Goal: Task Accomplishment & Management: Manage account settings

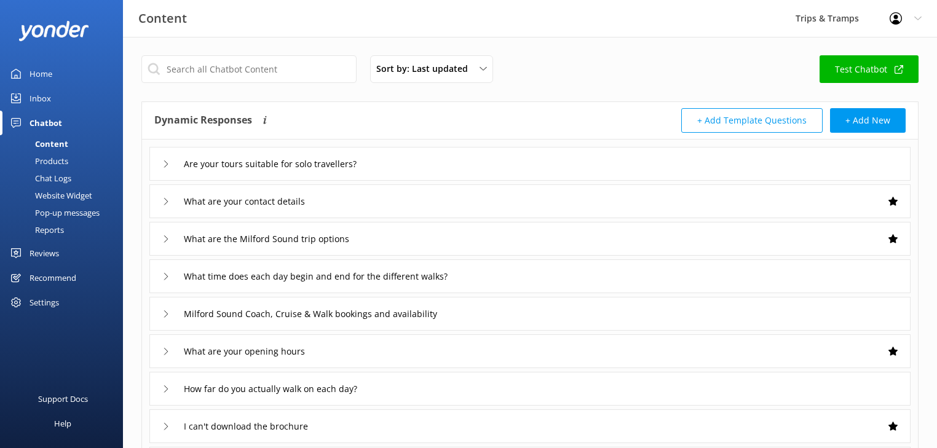
click at [39, 97] on div "Inbox" at bounding box center [41, 98] width 22 height 25
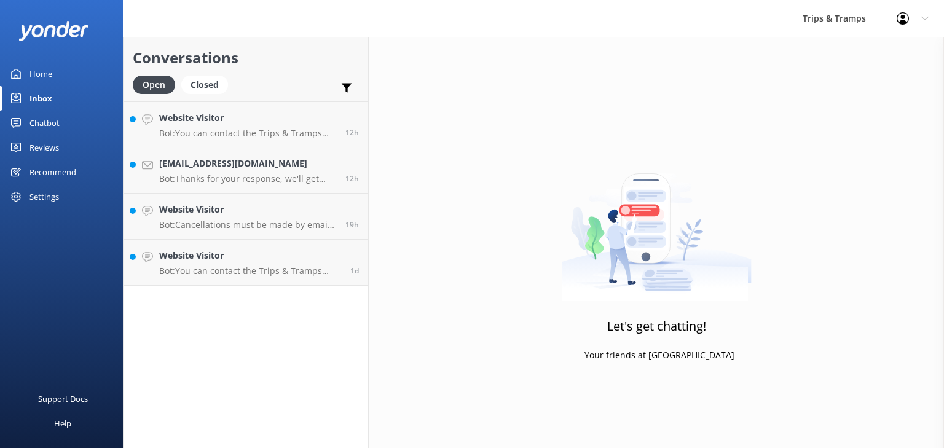
click at [43, 71] on div "Home" at bounding box center [41, 73] width 23 height 25
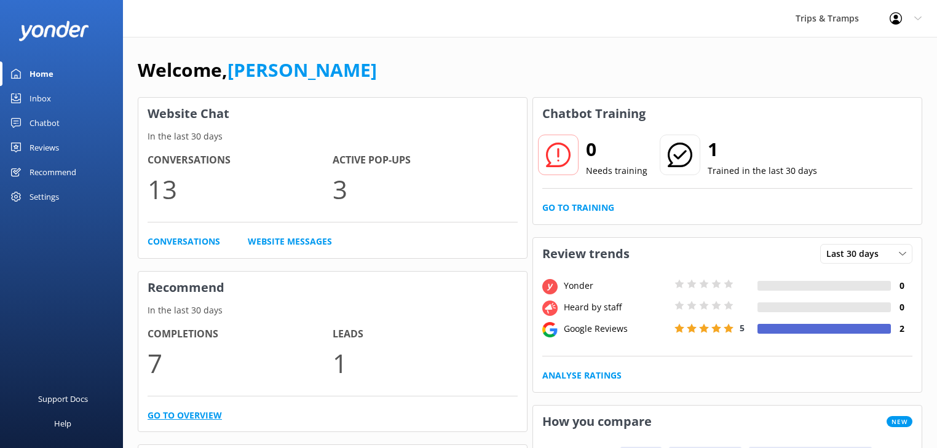
click at [212, 415] on link "Go to overview" at bounding box center [185, 416] width 74 height 14
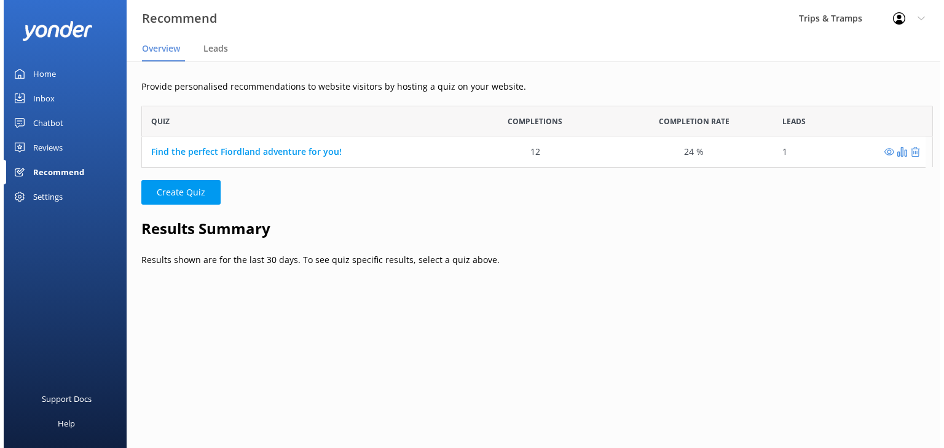
scroll to position [54, 777]
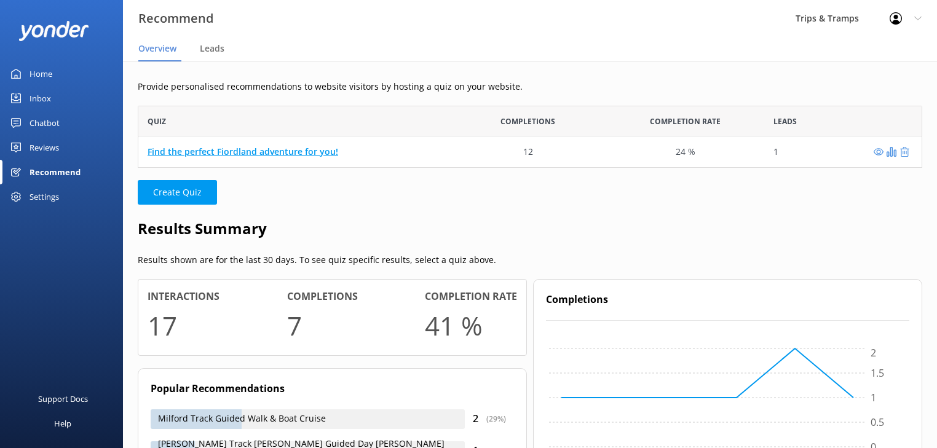
click at [323, 156] on link "Find the perfect Fiordland adventure for you!" at bounding box center [243, 152] width 191 height 12
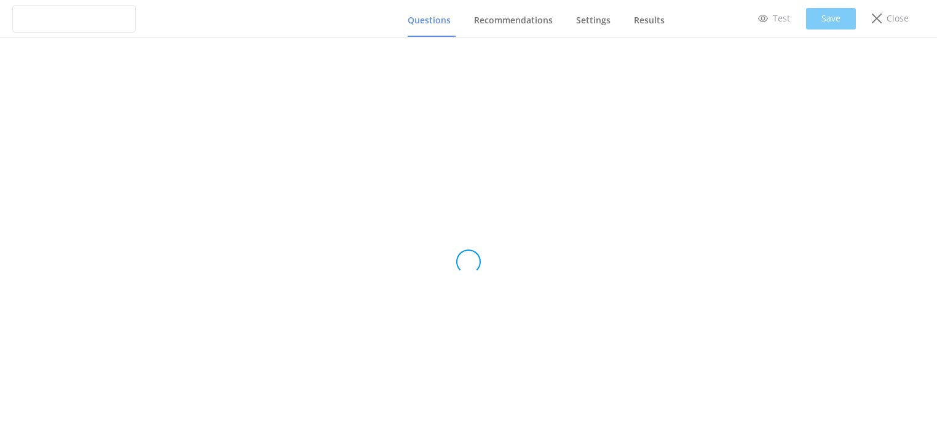
type input "Find the perfect Fiordland adventure for you!"
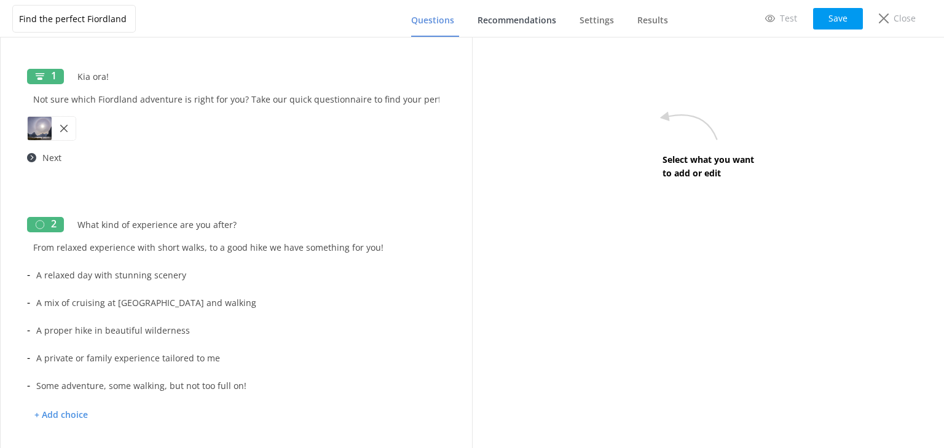
click at [531, 25] on span "Recommendations" at bounding box center [517, 20] width 79 height 12
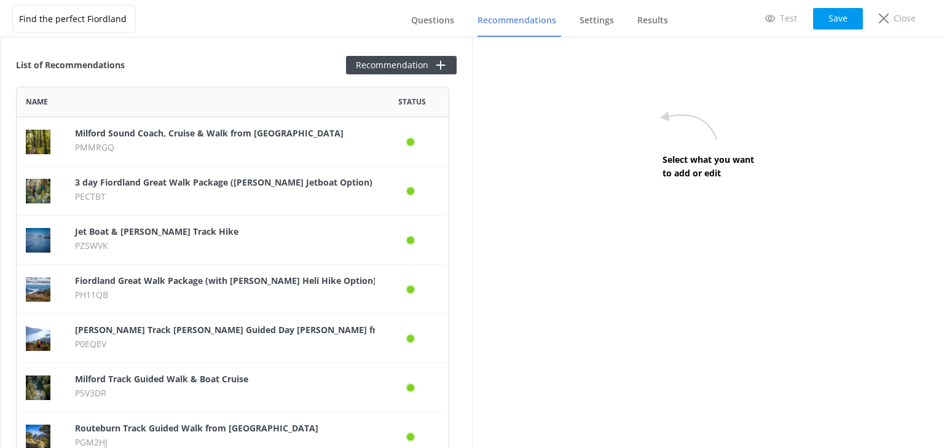
scroll to position [466, 425]
click at [445, 23] on span "Questions" at bounding box center [432, 20] width 43 height 12
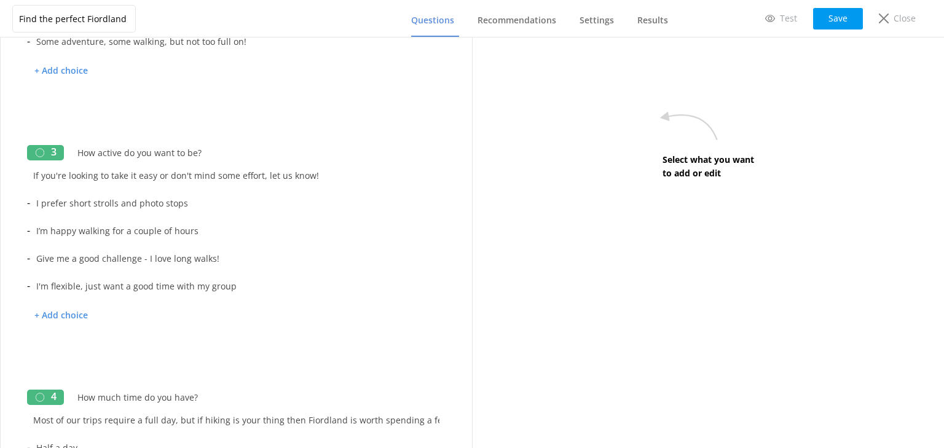
scroll to position [394, 0]
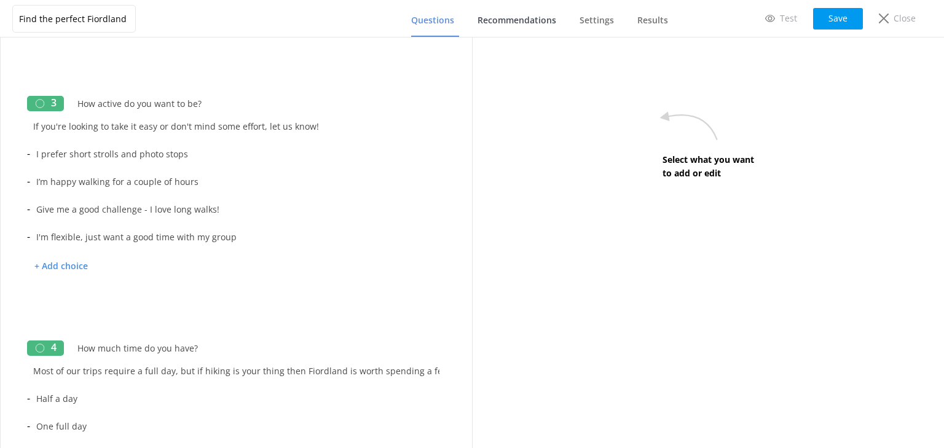
click at [542, 20] on span "Recommendations" at bounding box center [517, 20] width 79 height 12
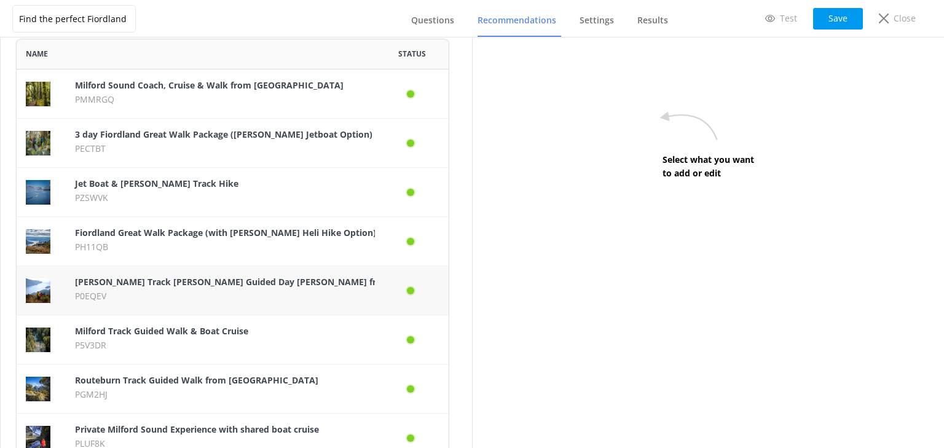
scroll to position [98, 0]
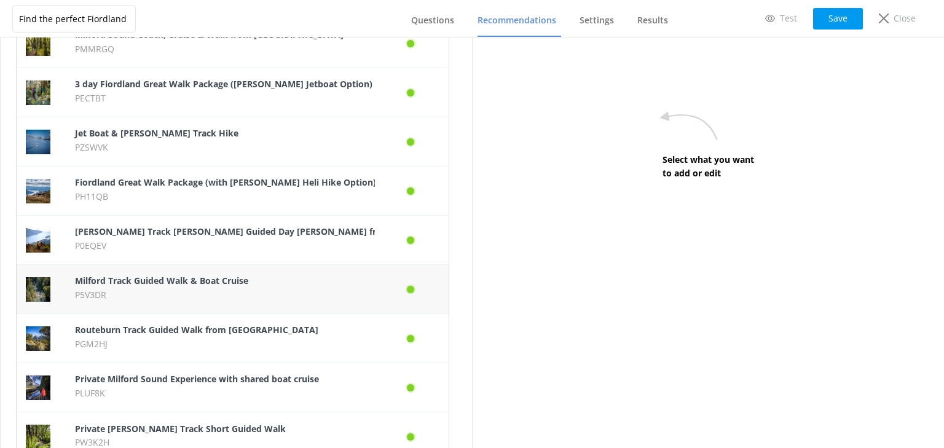
click at [118, 307] on div "Milford Track Guided Walk & Boat Cruise P5V3DR" at bounding box center [220, 289] width 309 height 49
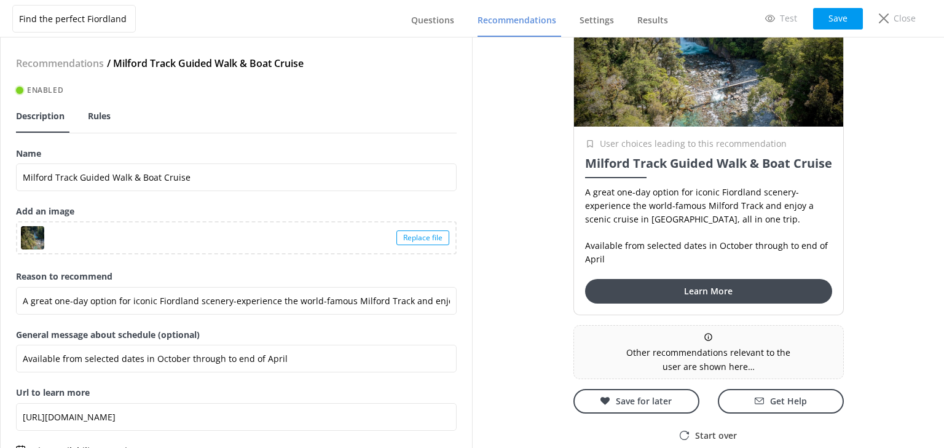
click at [95, 116] on span "Rules" at bounding box center [99, 116] width 23 height 12
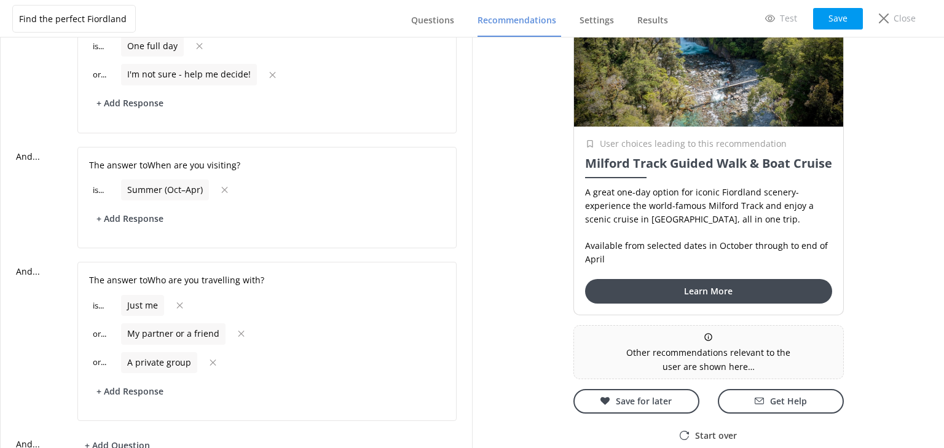
scroll to position [492, 0]
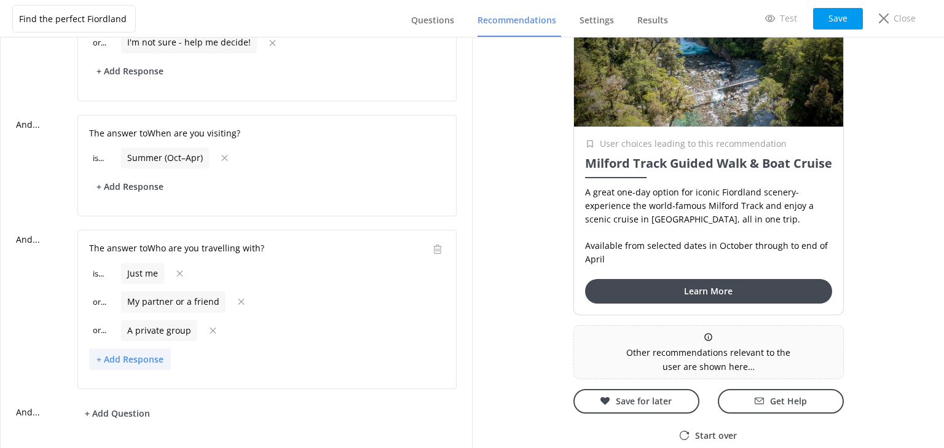
click at [148, 362] on button "+ Add Response" at bounding box center [130, 360] width 82 height 22
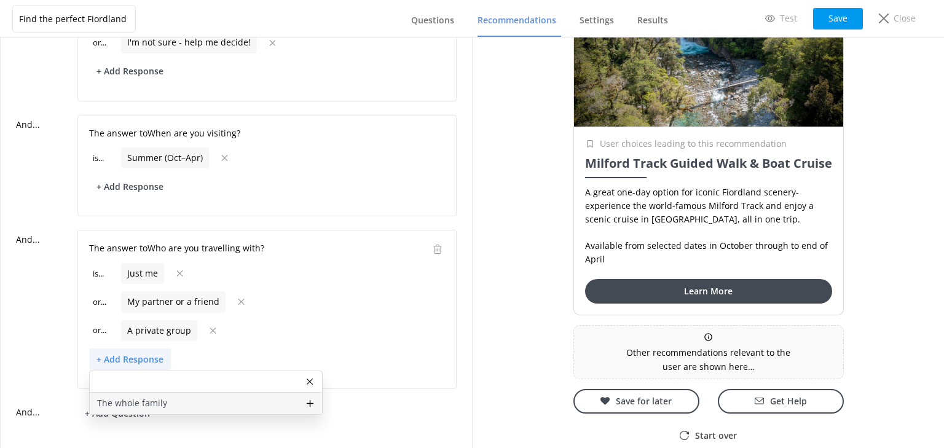
click at [152, 401] on p "The whole family" at bounding box center [132, 404] width 70 height 14
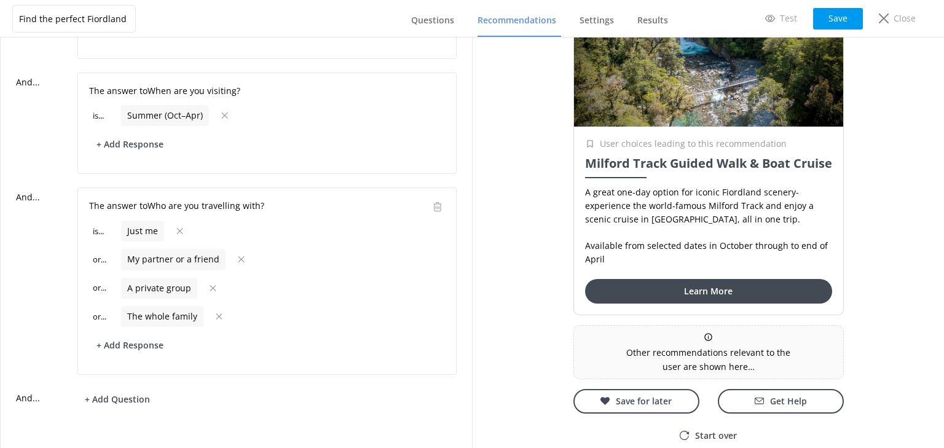
scroll to position [52, 0]
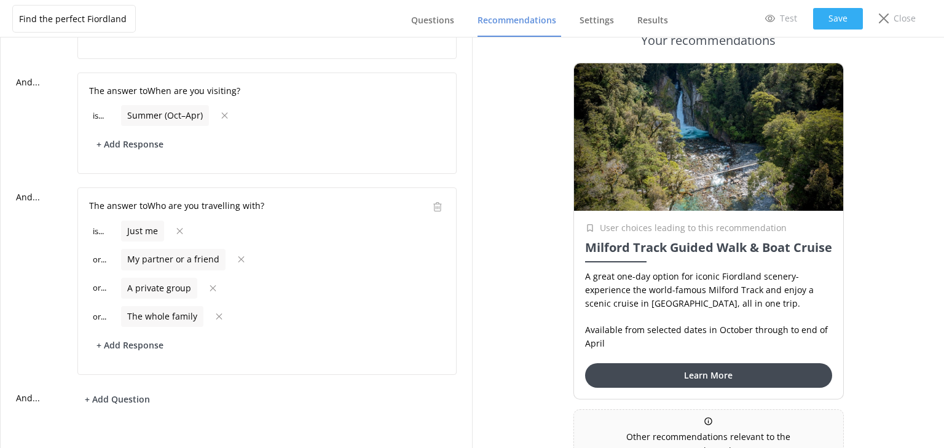
click at [831, 12] on button "Save" at bounding box center [838, 19] width 50 height 22
click at [826, 20] on button "Save" at bounding box center [838, 19] width 50 height 22
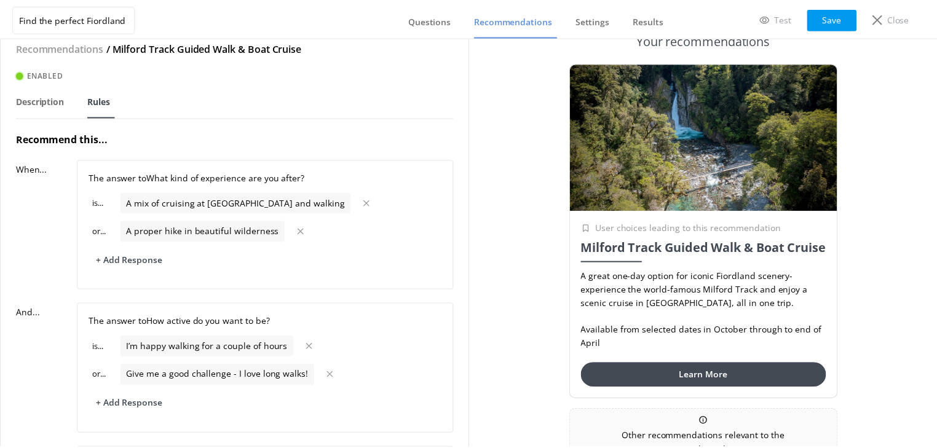
scroll to position [0, 0]
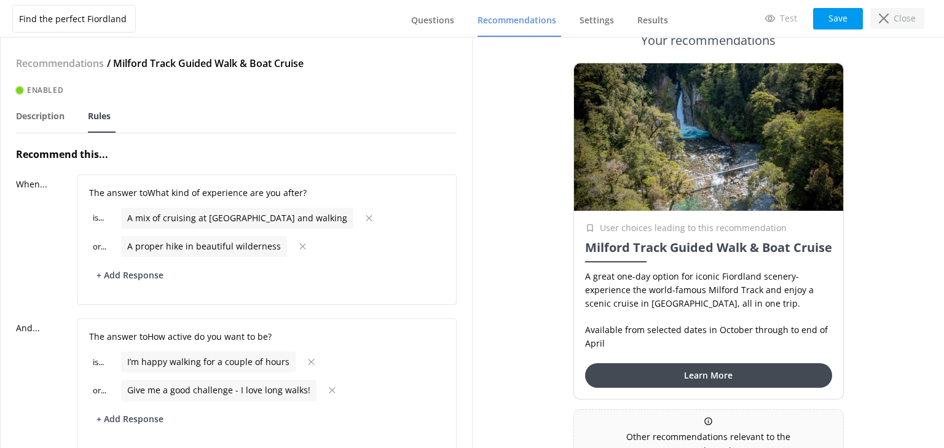
drag, startPoint x: 842, startPoint y: 16, endPoint x: 872, endPoint y: 15, distance: 30.2
click at [842, 16] on button "Save" at bounding box center [838, 19] width 50 height 22
click at [896, 21] on p "Close" at bounding box center [905, 19] width 22 height 14
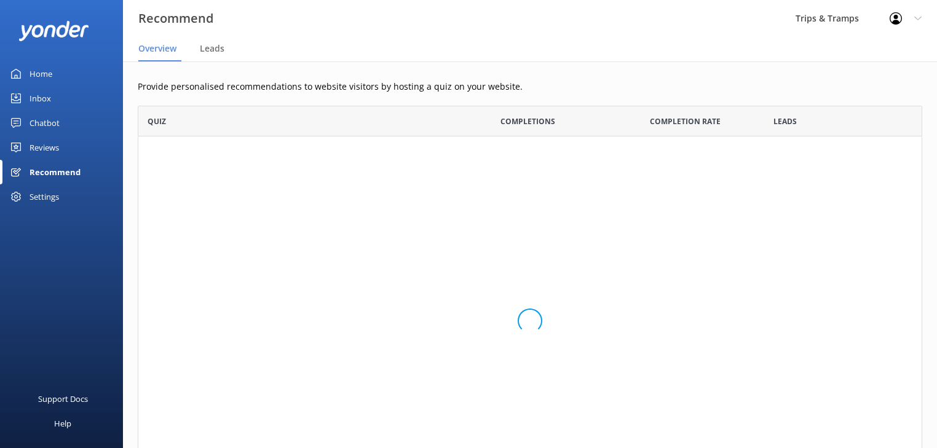
scroll to position [8, 7]
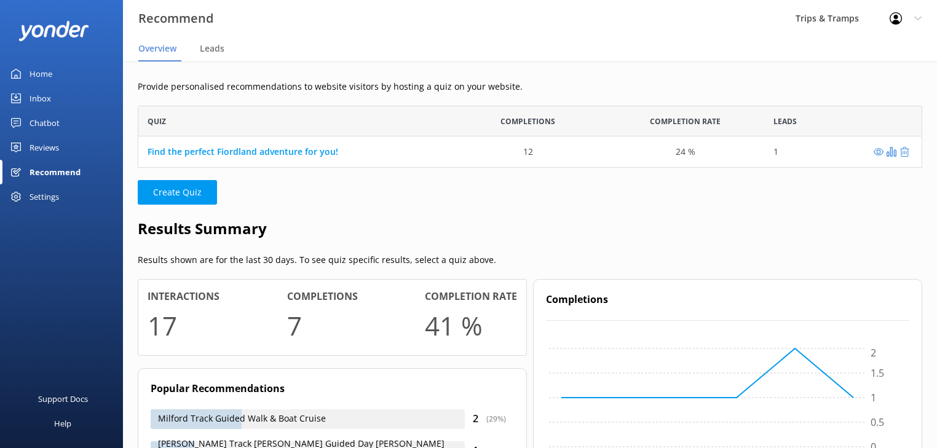
click at [39, 79] on div "Home" at bounding box center [41, 73] width 23 height 25
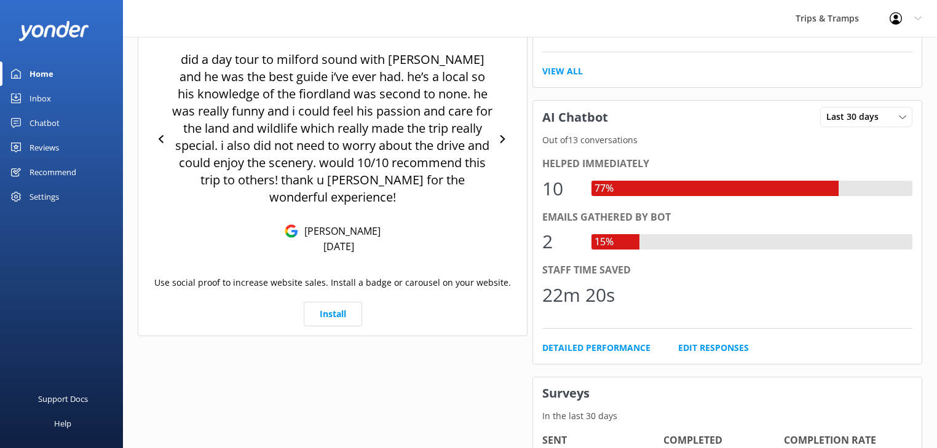
scroll to position [465, 0]
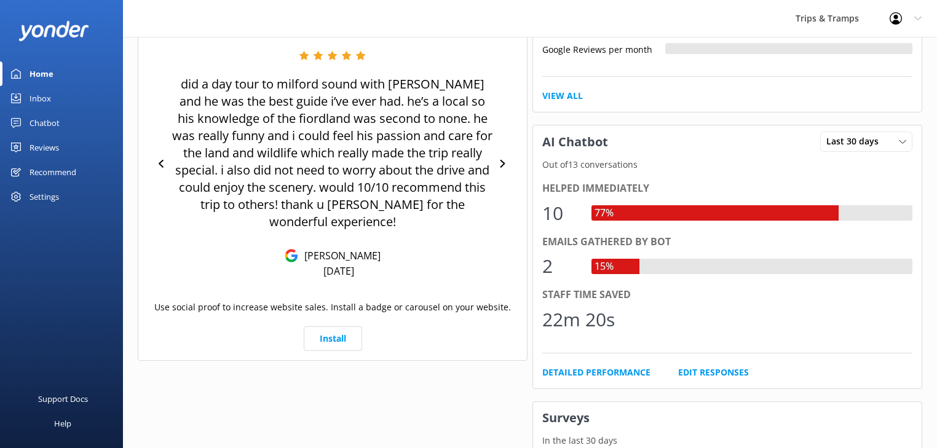
click at [35, 120] on div "Chatbot" at bounding box center [45, 123] width 30 height 25
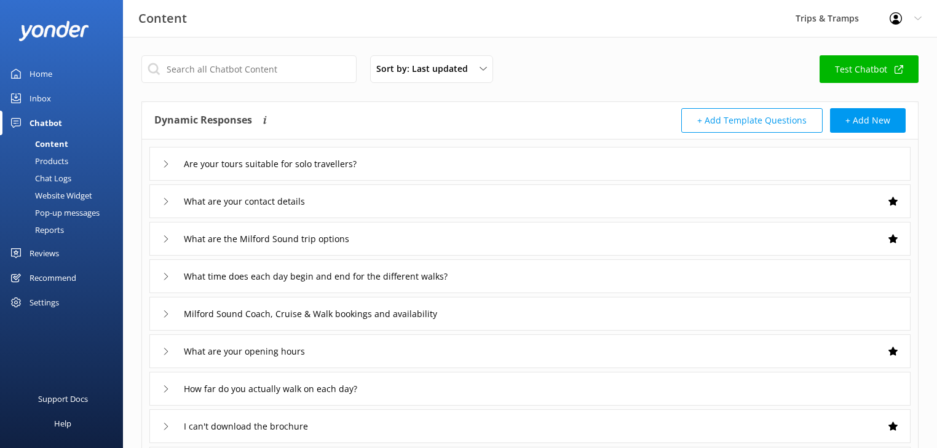
click at [91, 211] on div "Pop-up messages" at bounding box center [53, 212] width 92 height 17
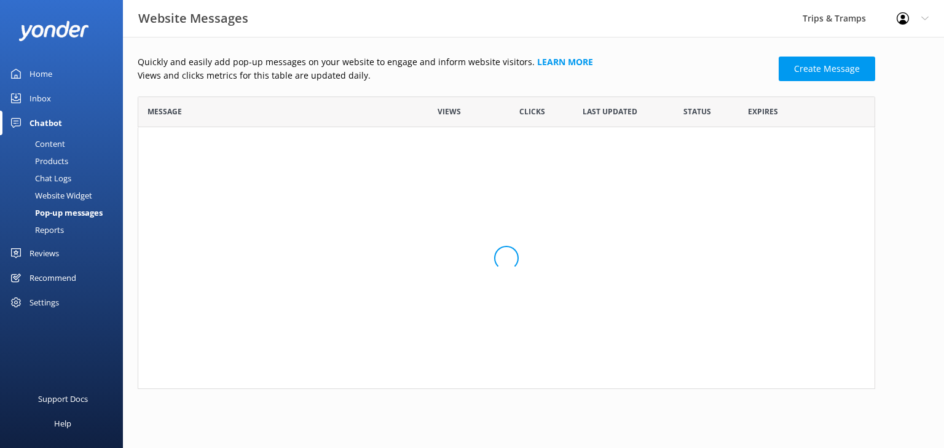
scroll to position [181, 730]
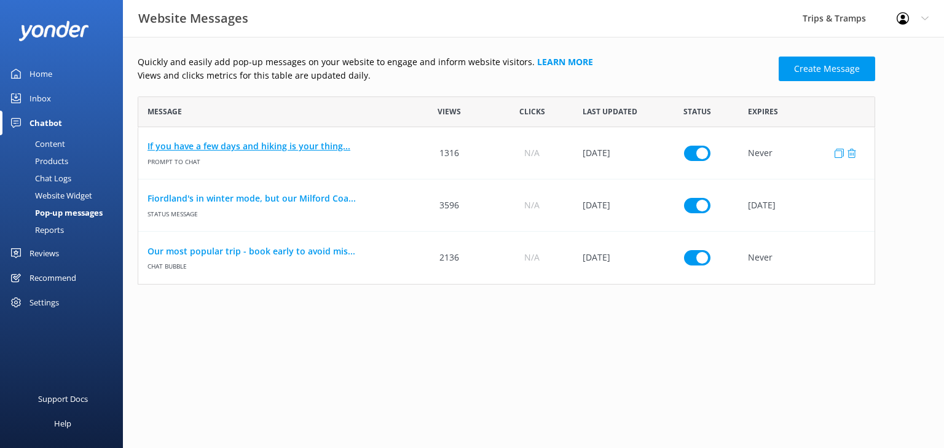
click at [225, 151] on link "If you have a few days and hiking is your thing..." at bounding box center [273, 147] width 251 height 14
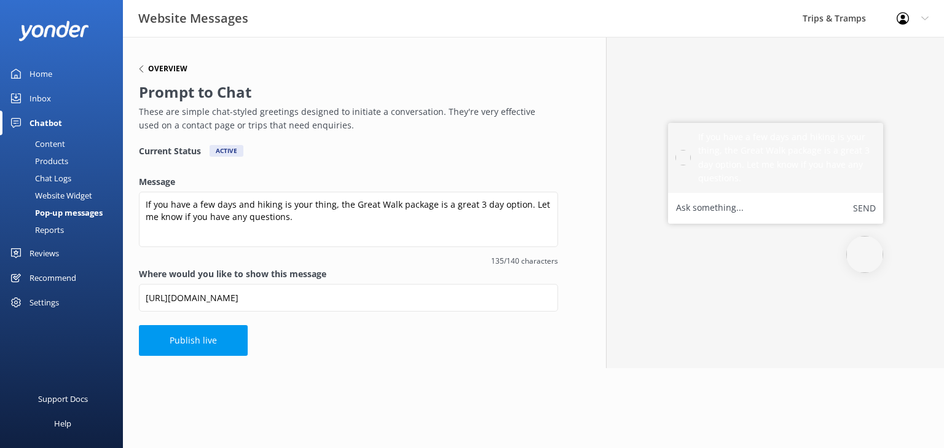
click at [143, 69] on icon at bounding box center [141, 68] width 7 height 7
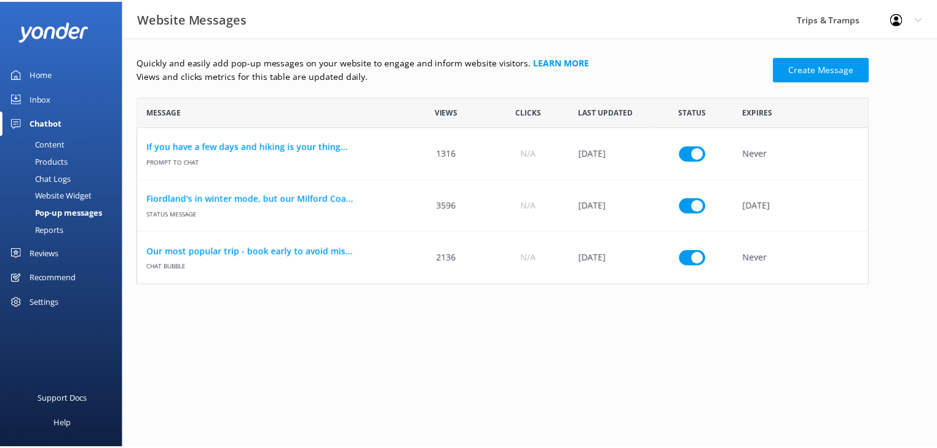
scroll to position [181, 730]
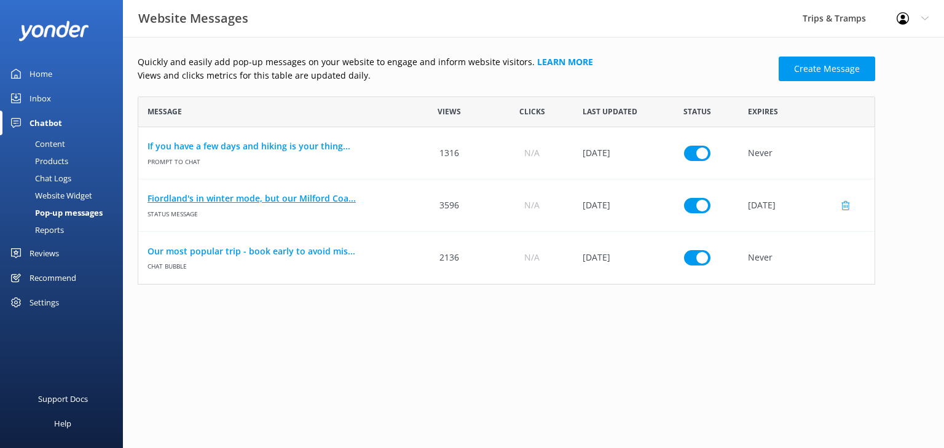
click at [329, 201] on link "Fiordland's in winter mode, but our Milford Coa..." at bounding box center [273, 199] width 251 height 14
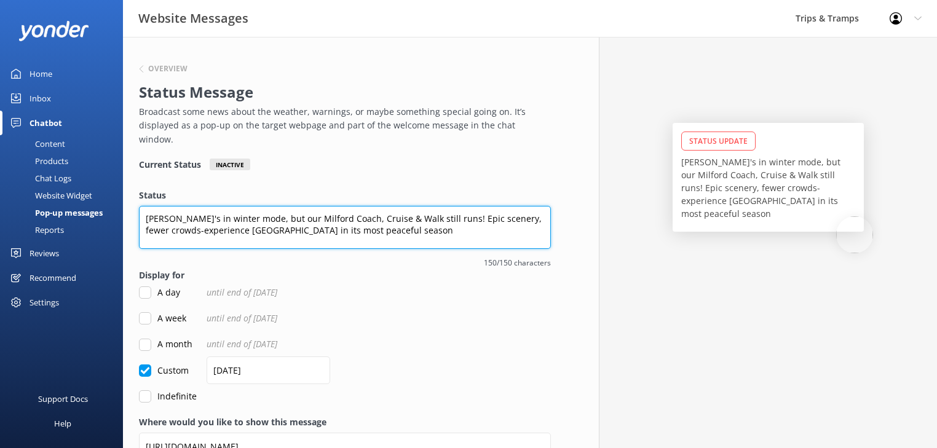
drag, startPoint x: 389, startPoint y: 220, endPoint x: 375, endPoint y: 183, distance: 39.9
click at [192, 206] on textarea "[PERSON_NAME]'s in winter mode, but our Milford Coach, Cruise & Walk still runs…" at bounding box center [345, 227] width 412 height 43
click at [178, 220] on textarea "[PERSON_NAME]'s in winter mode, but our Milford Coach, Cruise & Walk still runs…" at bounding box center [345, 227] width 412 height 43
drag, startPoint x: 378, startPoint y: 219, endPoint x: 99, endPoint y: 197, distance: 279.4
click at [100, 197] on div "Website Messages Trips & Tramps Profile Settings Logout Home Inbox Chatbot Cont…" at bounding box center [468, 277] width 937 height 480
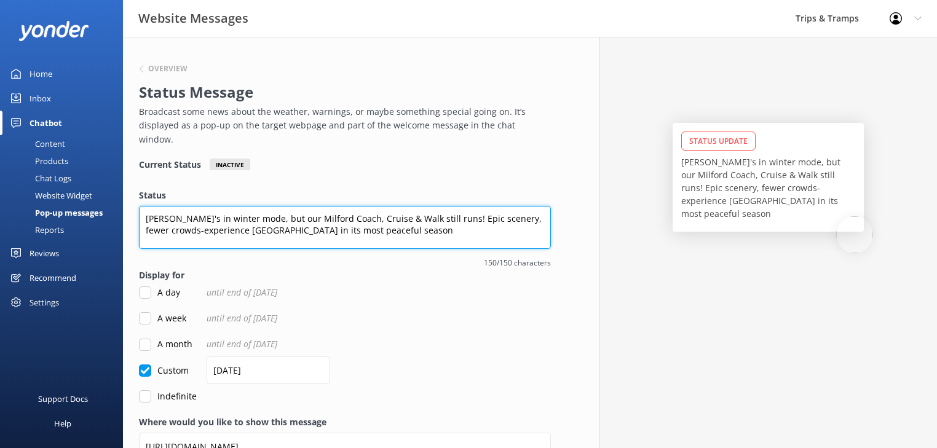
paste textarea "Spring is here! Summer spots are filling fast—book your Fiordland adventure now…"
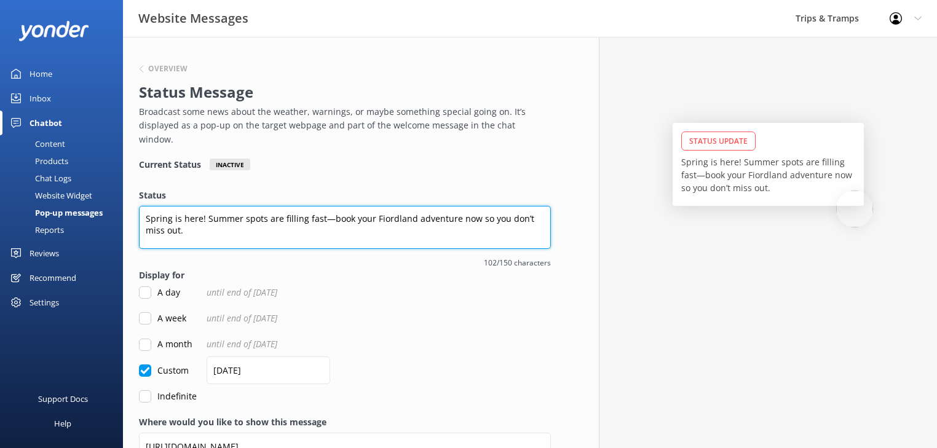
type textarea "Spring is here! Summer spots are filling fast—book your Fiordland adventure now…"
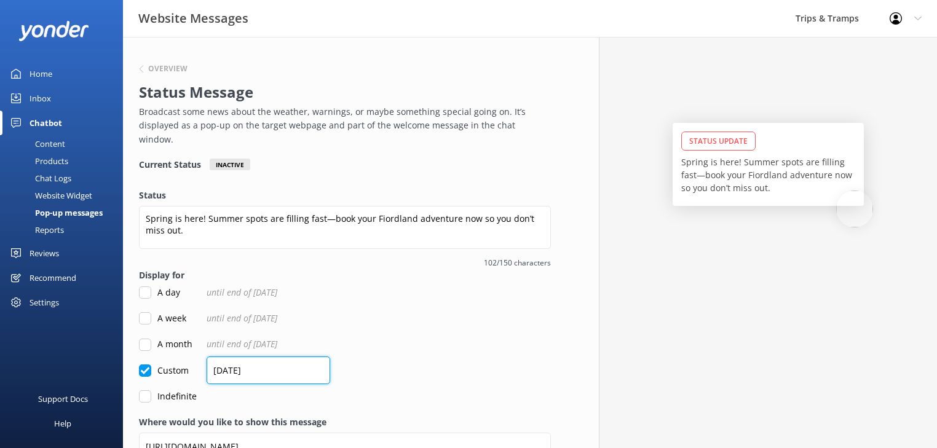
click at [257, 357] on input "[DATE]" at bounding box center [269, 371] width 124 height 28
drag, startPoint x: 263, startPoint y: 359, endPoint x: 204, endPoint y: 359, distance: 59.6
click at [204, 364] on div "Custom [DATE]" at bounding box center [345, 371] width 412 height 14
type input "[DATE]"
click at [467, 319] on form "Status Spring is here! Summer spots are filling fast—book your Fiordland advent…" at bounding box center [345, 296] width 412 height 215
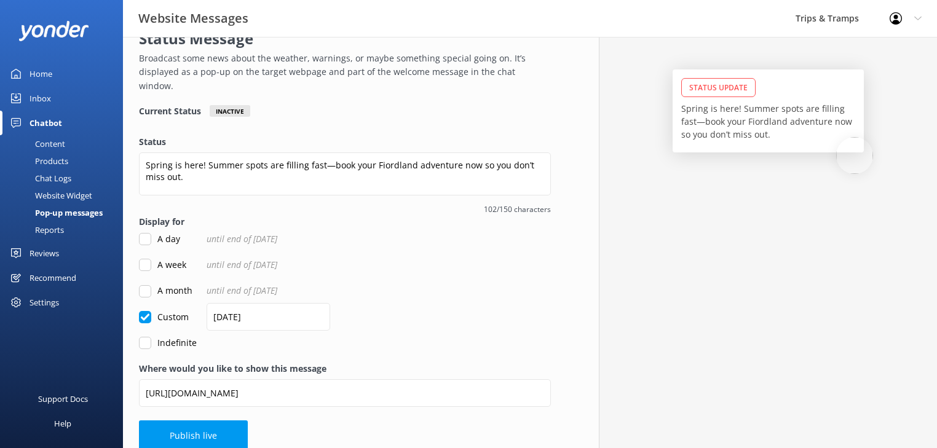
scroll to position [55, 0]
click at [206, 428] on button "Publish live" at bounding box center [193, 434] width 109 height 31
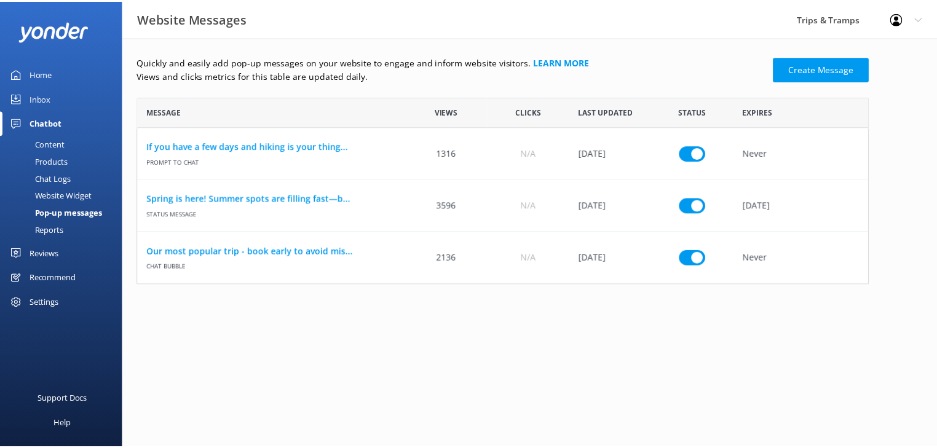
scroll to position [181, 730]
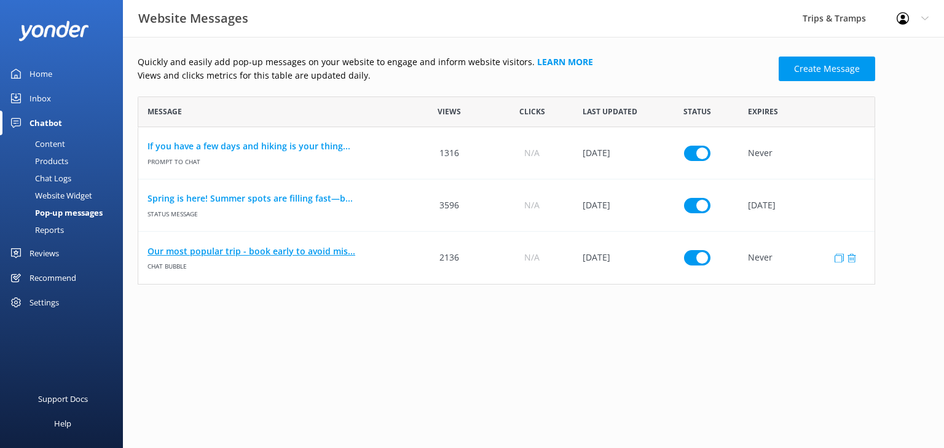
click at [278, 253] on link "Our most popular trip - book early to avoid mis..." at bounding box center [273, 252] width 251 height 14
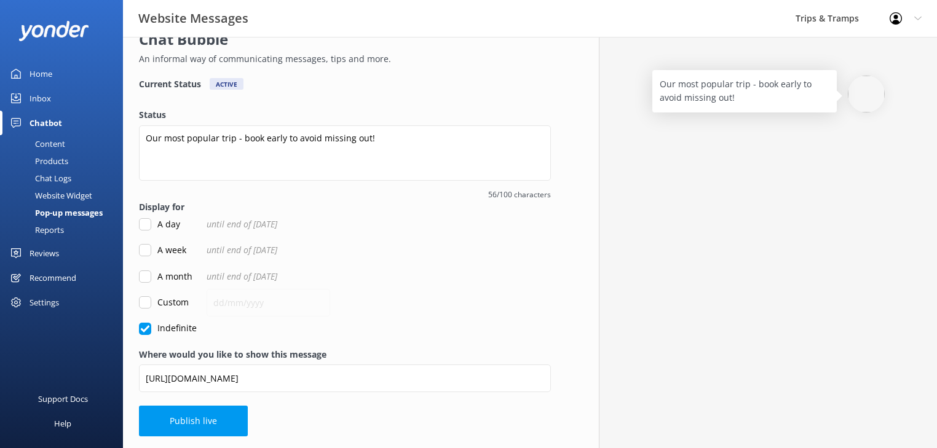
scroll to position [53, 0]
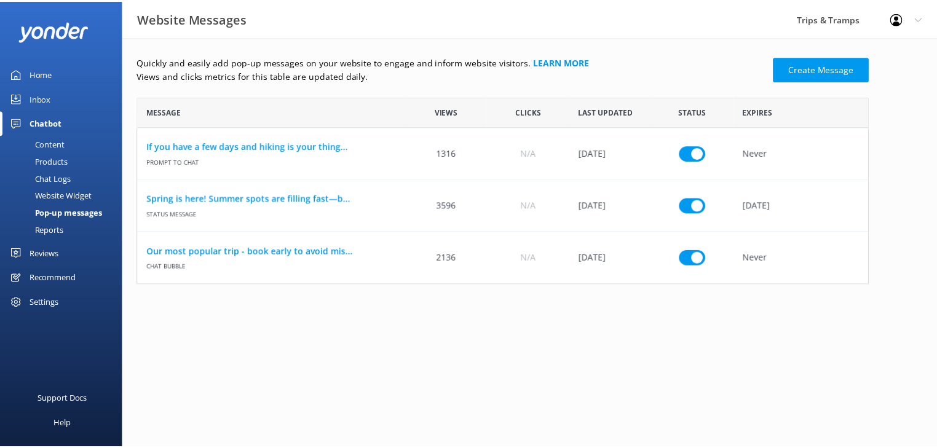
scroll to position [181, 730]
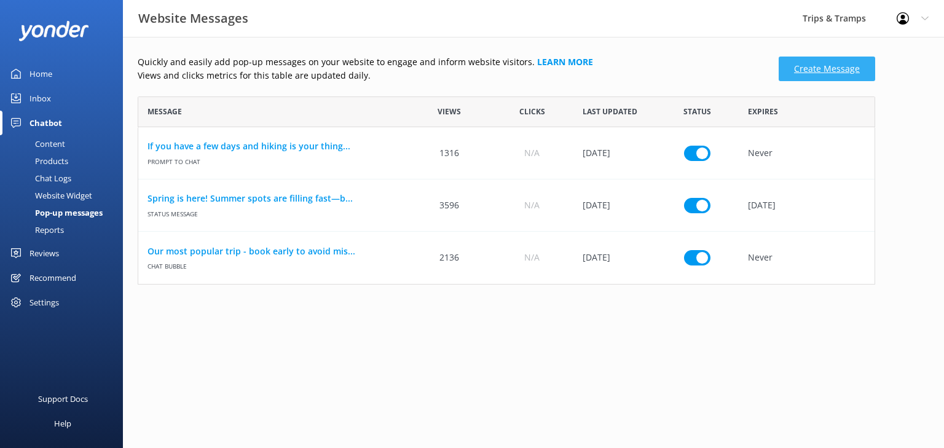
click at [817, 71] on link "Create Message" at bounding box center [827, 69] width 97 height 25
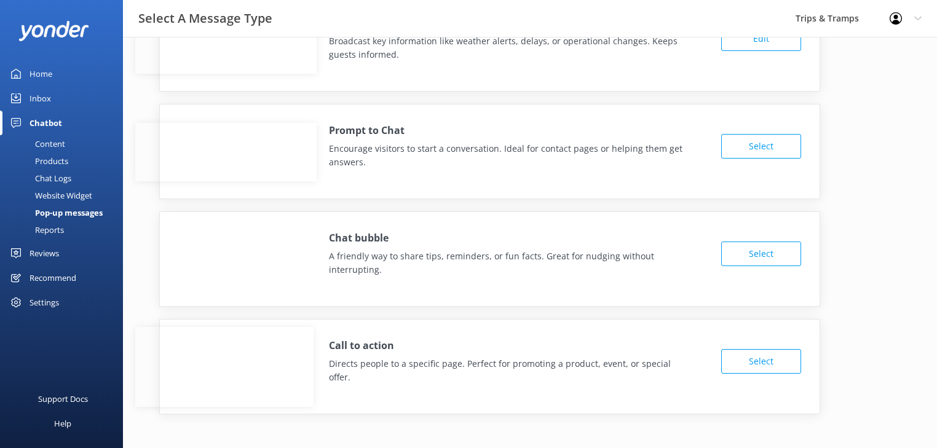
scroll to position [62, 0]
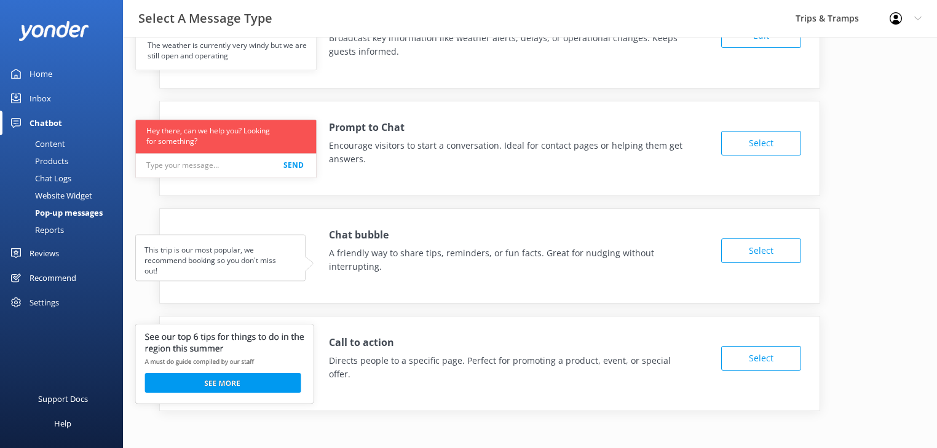
click at [755, 346] on button "Select" at bounding box center [761, 358] width 80 height 25
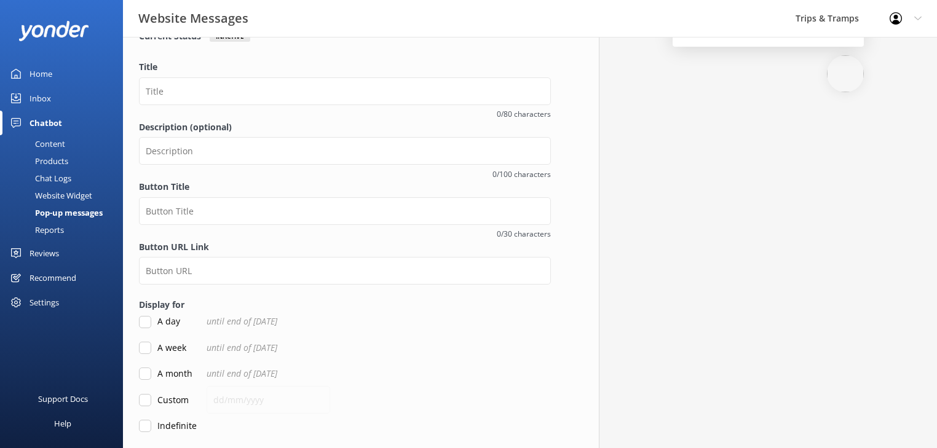
scroll to position [52, 0]
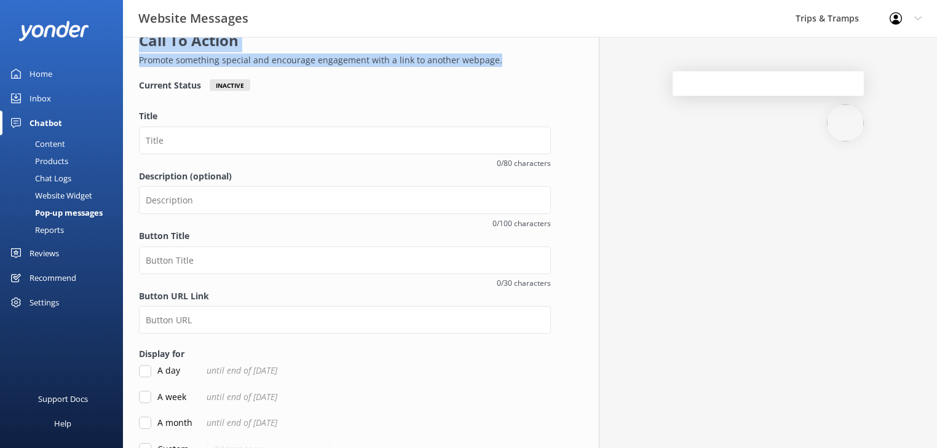
drag, startPoint x: 491, startPoint y: 65, endPoint x: 138, endPoint y: 48, distance: 353.3
click at [138, 48] on div "Overview Call To Action Promote something special and encourage engagement with…" at bounding box center [345, 290] width 444 height 611
copy div "Call To Action Promote something special and encourage engagement with a link t…"
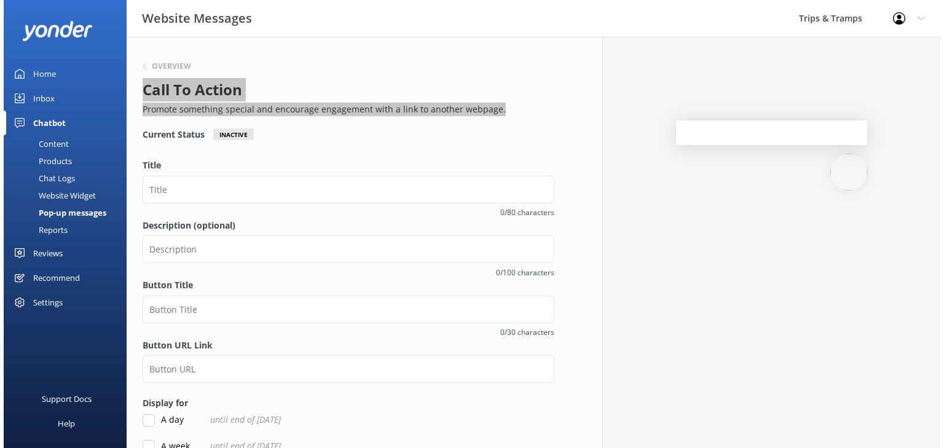
scroll to position [0, 0]
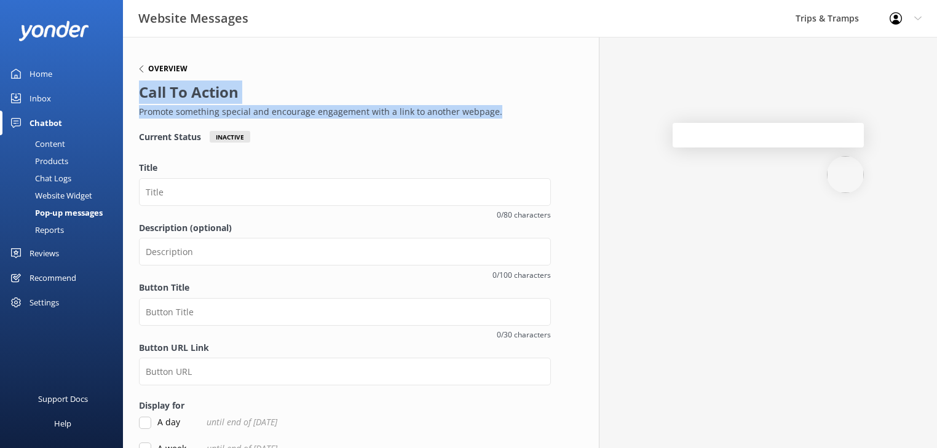
click at [146, 69] on div "Overview" at bounding box center [163, 68] width 49 height 7
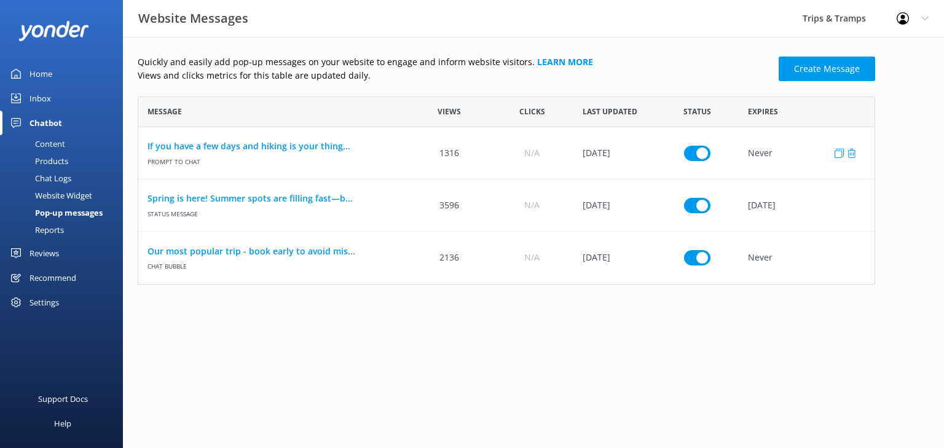
scroll to position [181, 730]
click at [828, 69] on link "Create Message" at bounding box center [827, 69] width 97 height 25
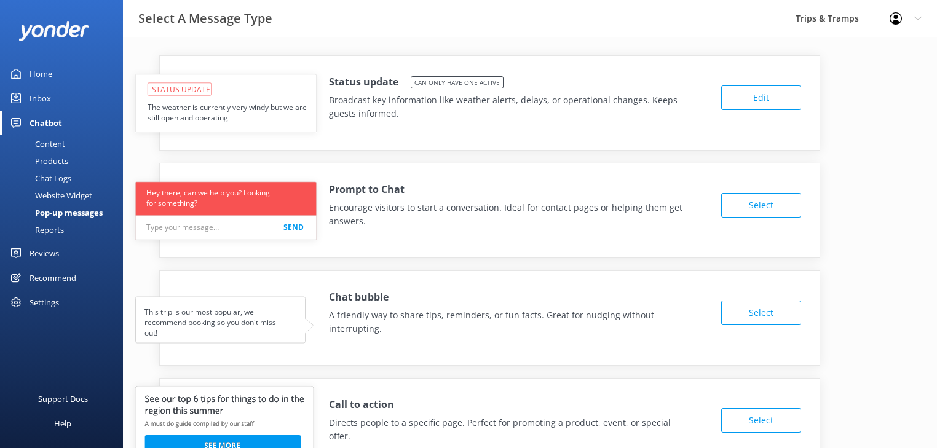
click at [766, 204] on button "Select" at bounding box center [761, 205] width 80 height 25
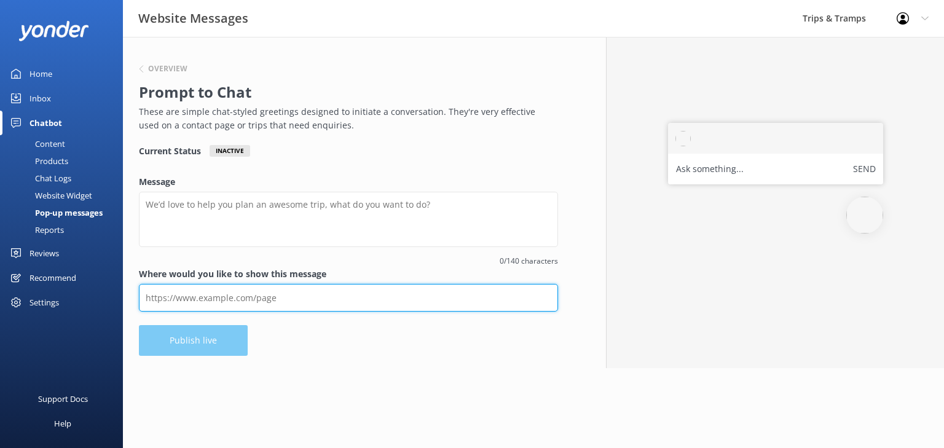
drag, startPoint x: 325, startPoint y: 300, endPoint x: 18, endPoint y: 298, distance: 306.8
click at [19, 298] on div "Website Messages Trips & Tramps Profile Settings Logout Home Inbox Chatbot Cont…" at bounding box center [472, 202] width 944 height 331
paste input "[URL][DOMAIN_NAME]"
type input "[URL][DOMAIN_NAME]"
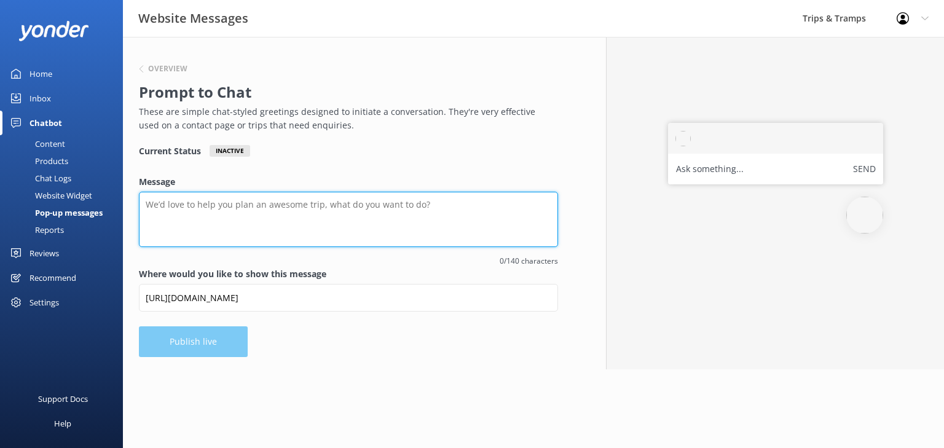
drag, startPoint x: 366, startPoint y: 204, endPoint x: 182, endPoint y: 207, distance: 183.9
click at [141, 207] on textarea "Message" at bounding box center [348, 219] width 419 height 55
drag, startPoint x: 406, startPoint y: 204, endPoint x: 121, endPoint y: 200, distance: 284.7
click at [111, 200] on div "Website Messages Trips & Tramps Profile Settings Logout Home Inbox Chatbot Cont…" at bounding box center [472, 203] width 944 height 333
drag, startPoint x: 148, startPoint y: 204, endPoint x: 252, endPoint y: 205, distance: 103.9
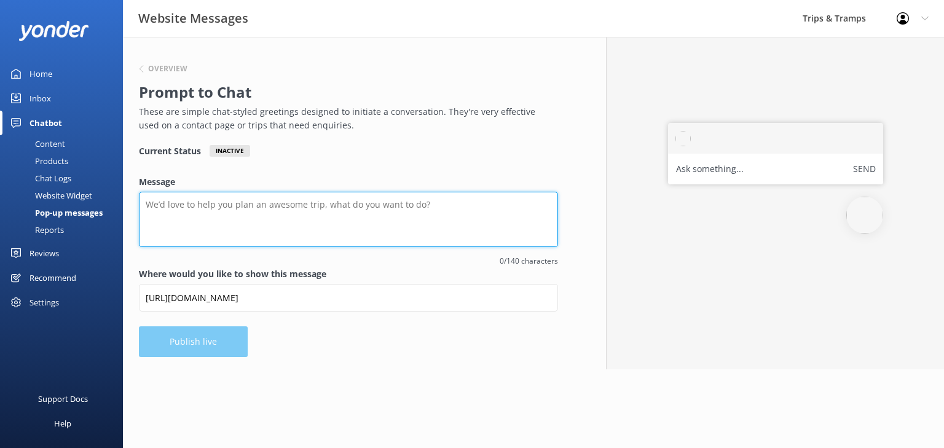
click at [252, 205] on textarea "Message" at bounding box center [348, 219] width 419 height 55
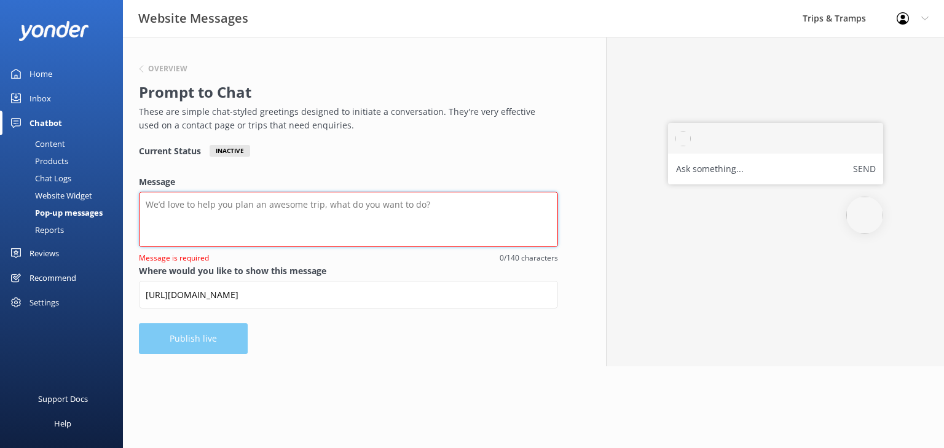
click at [153, 194] on textarea "Message" at bounding box center [348, 219] width 419 height 55
paste textarea "Kia ora! 👋 Planning your Fiordland adventure? Ask us about guided walks, [GEOGR…"
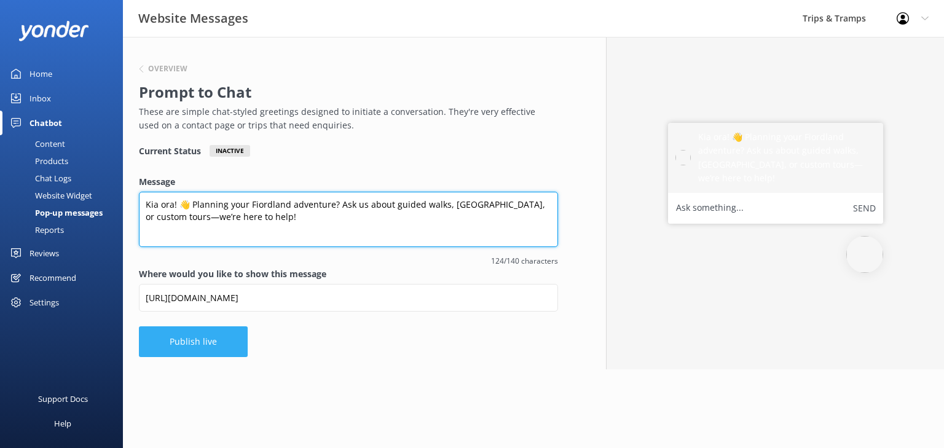
type textarea "Kia ora! 👋 Planning your Fiordland adventure? Ask us about guided walks, [GEOGR…"
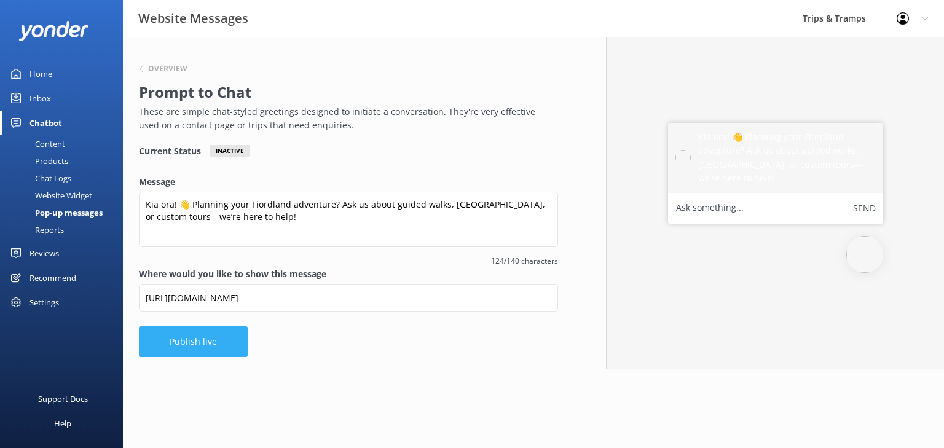
click at [198, 342] on button "Publish live" at bounding box center [193, 341] width 109 height 31
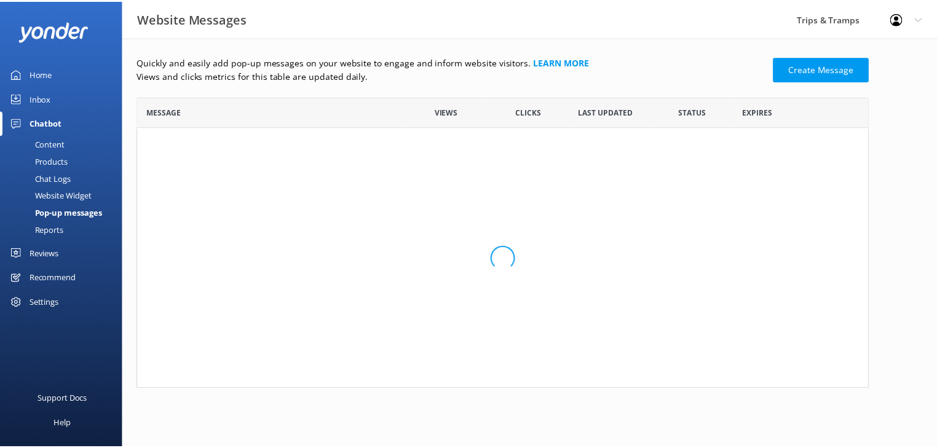
scroll to position [232, 730]
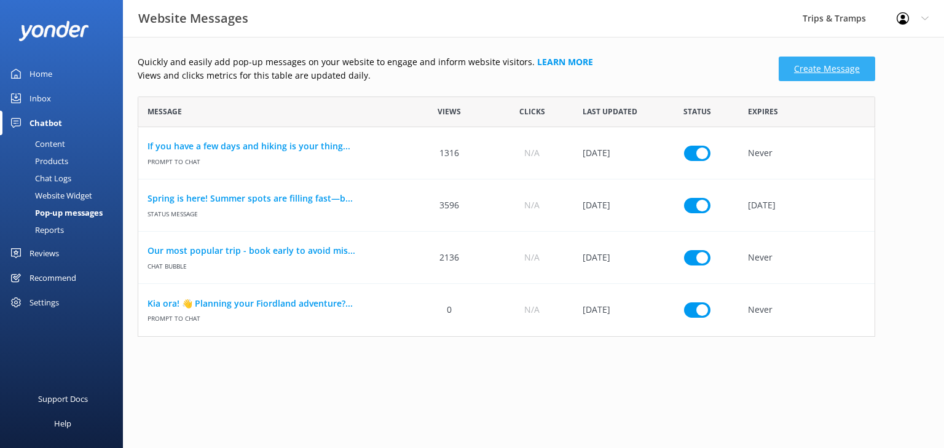
click at [850, 68] on link "Create Message" at bounding box center [827, 69] width 97 height 25
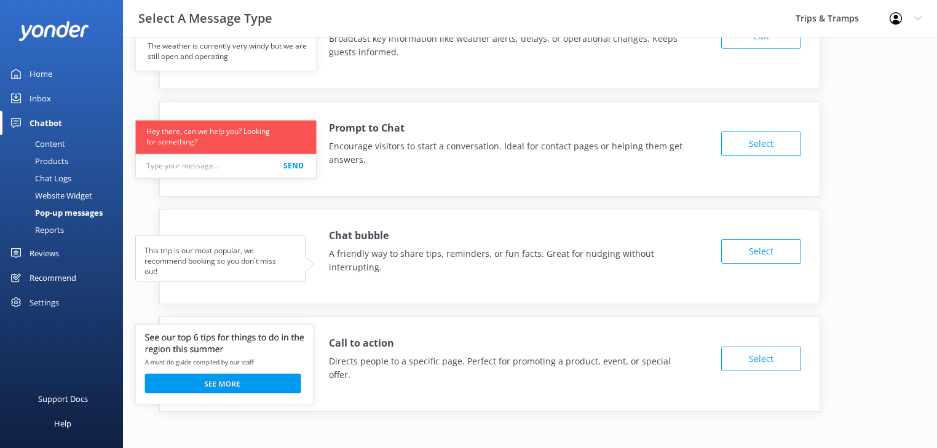
scroll to position [62, 0]
click at [737, 354] on button "Select" at bounding box center [761, 358] width 80 height 25
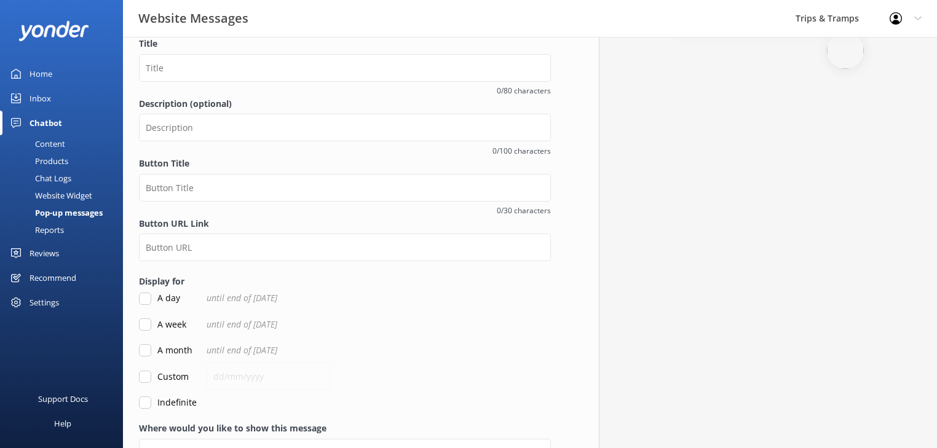
scroll to position [199, 0]
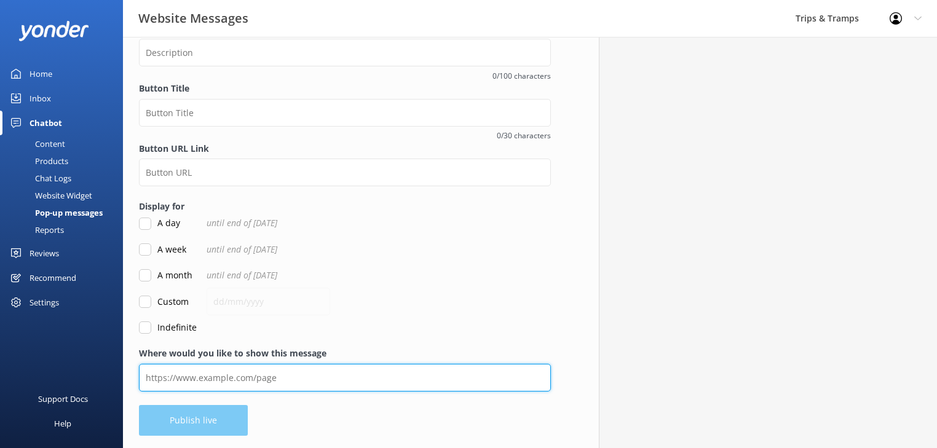
click at [175, 381] on input "Where would you like to show this message" at bounding box center [345, 378] width 412 height 28
paste input "[URL][DOMAIN_NAME]"
type input "[URL][DOMAIN_NAME]"
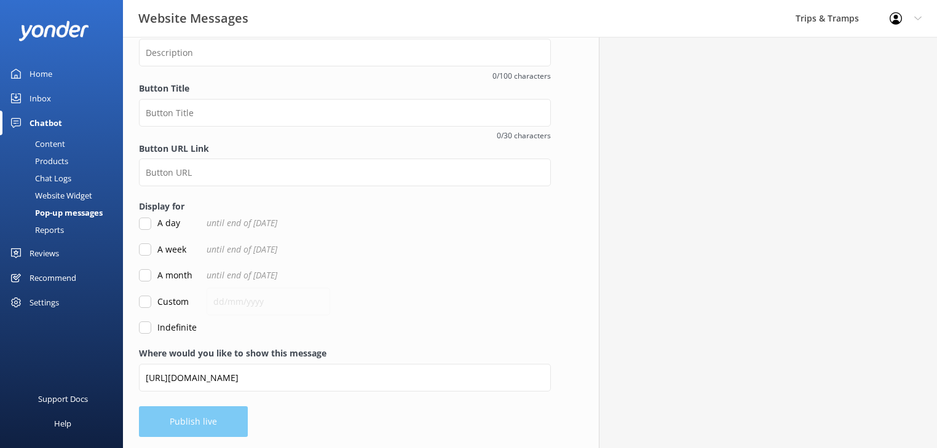
click at [146, 330] on input "Indefinite" at bounding box center [145, 328] width 12 height 12
checkbox input "true"
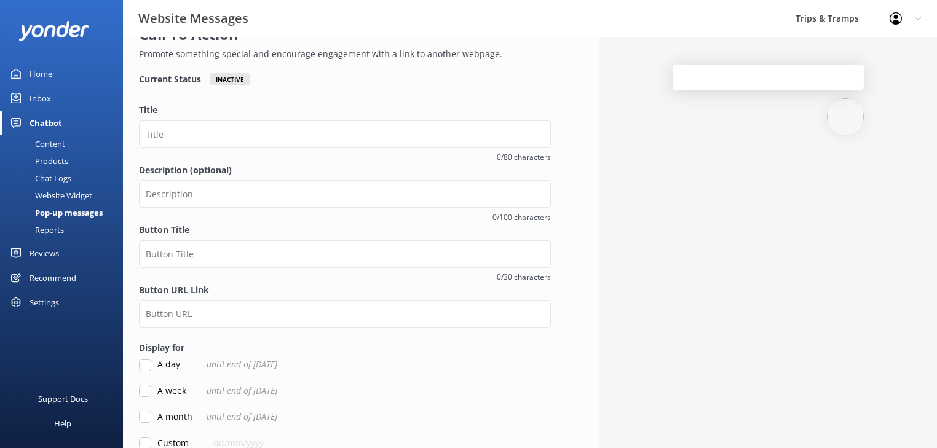
scroll to position [2, 0]
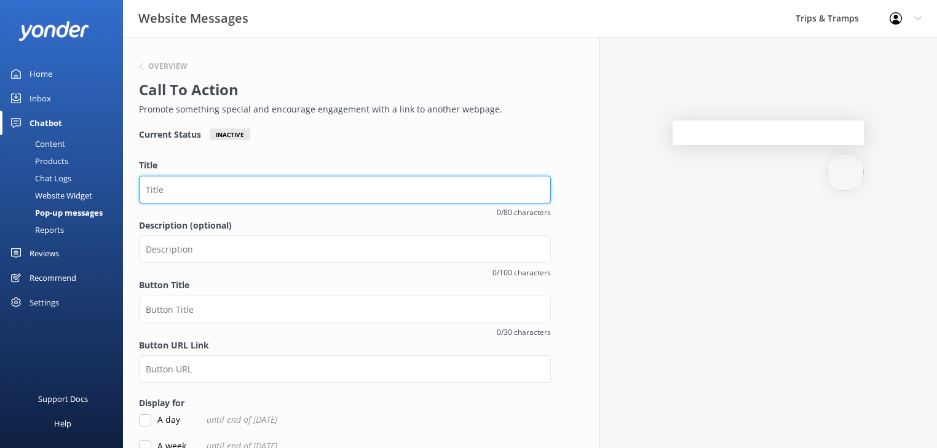
click at [184, 192] on input "Title" at bounding box center [345, 190] width 412 height 28
paste input "Discover Fiordland with Us"
type input "Discover Fiordland with Us"
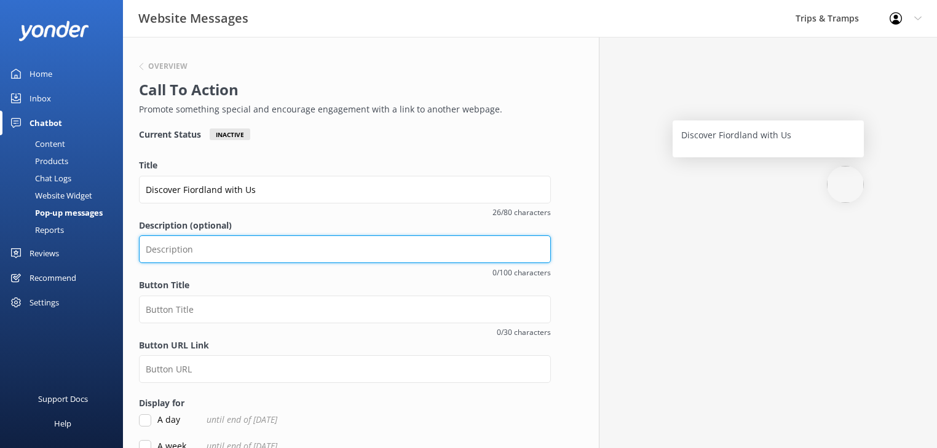
click at [181, 252] on input "Description (optional)" at bounding box center [345, 249] width 412 height 28
click at [160, 247] on input "Description (optional)" at bounding box center [345, 251] width 412 height 28
paste input "Join our small-group tours and explore Fiordland’s beauty up close."
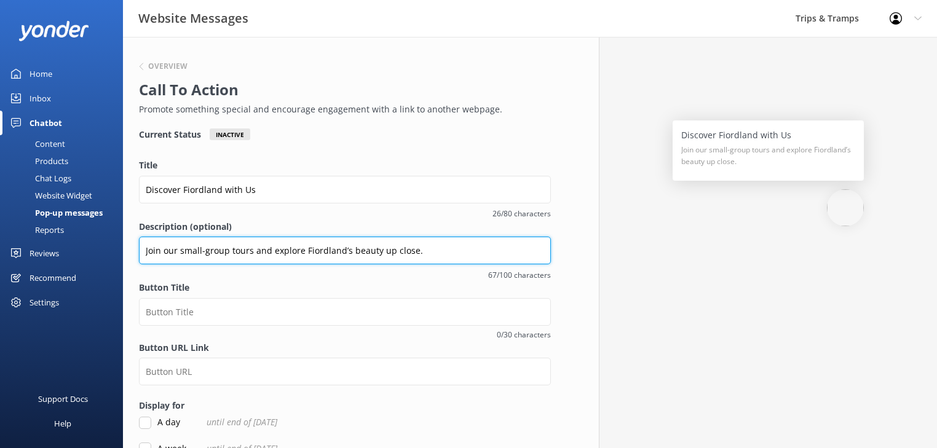
type input "Join our small-group tours and explore Fiordland’s beauty up close."
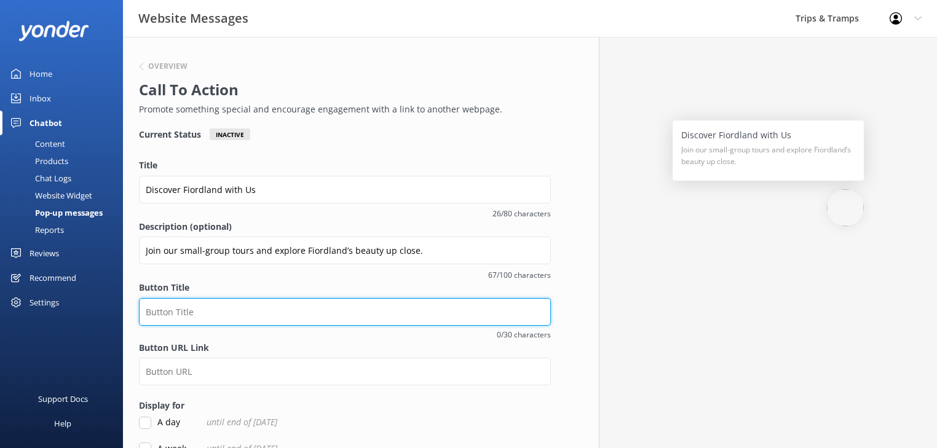
click at [248, 322] on input "Button Title" at bounding box center [345, 312] width 412 height 28
paste input "Book Your Adventure"
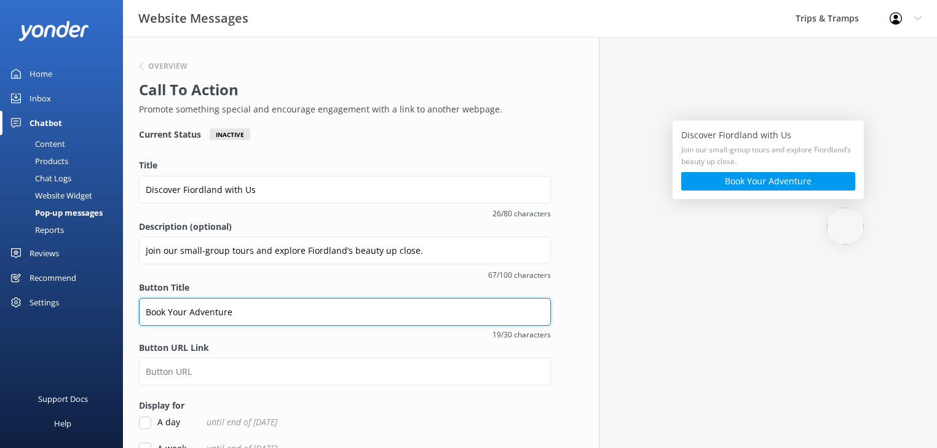
type input "Book Your Adventure"
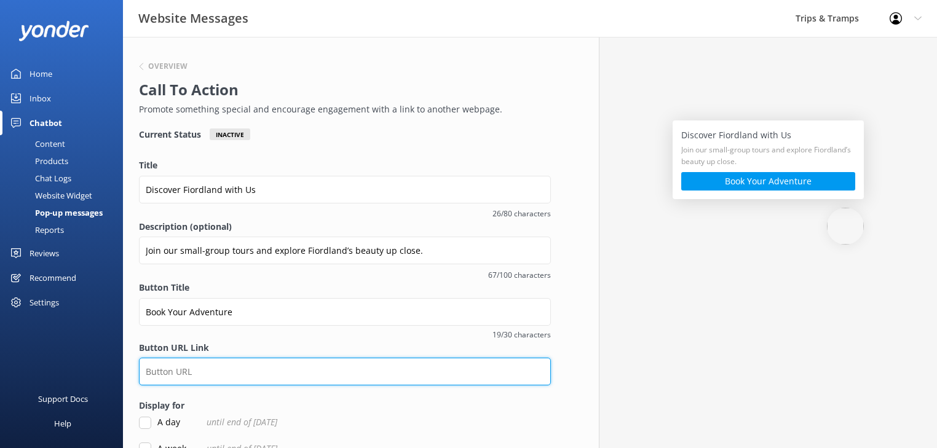
click at [184, 377] on input "Button URL Link" at bounding box center [345, 372] width 412 height 28
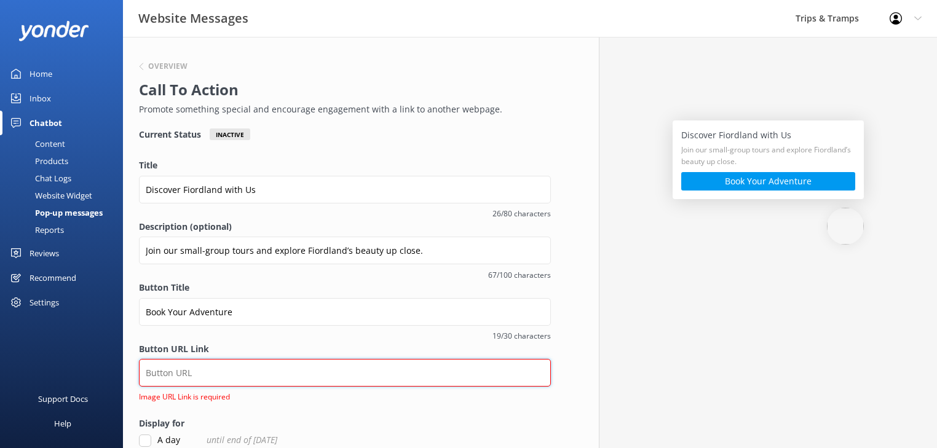
click at [194, 371] on input "Button URL Link" at bounding box center [345, 373] width 412 height 28
paste input "[URL][DOMAIN_NAME]"
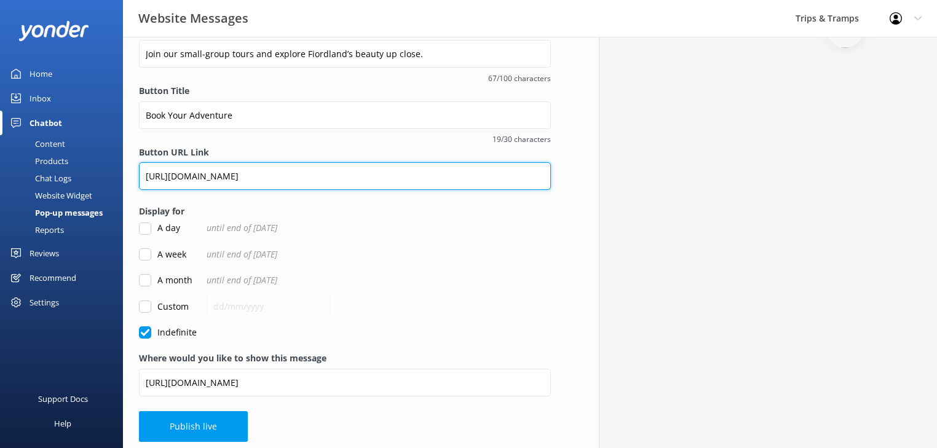
scroll to position [205, 0]
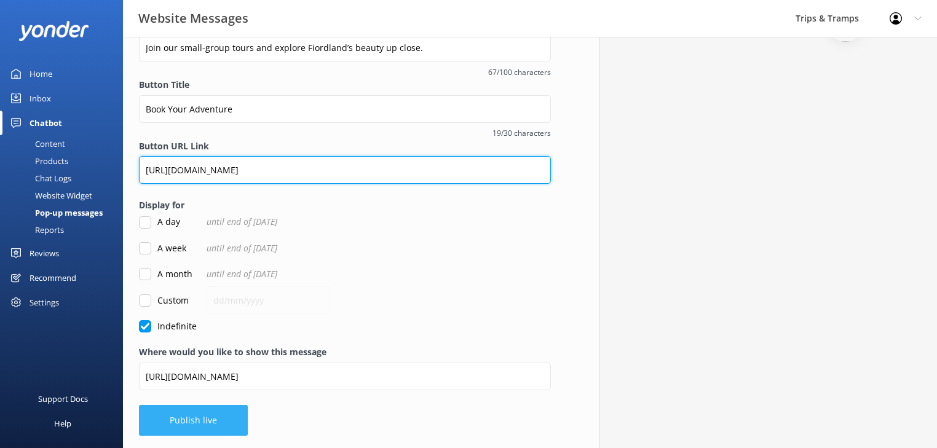
type input "[URL][DOMAIN_NAME]"
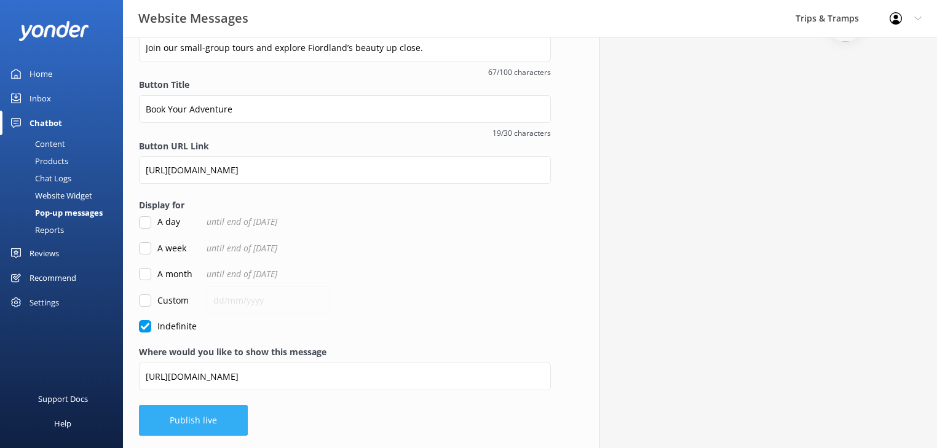
click at [200, 419] on button "Publish live" at bounding box center [193, 420] width 109 height 31
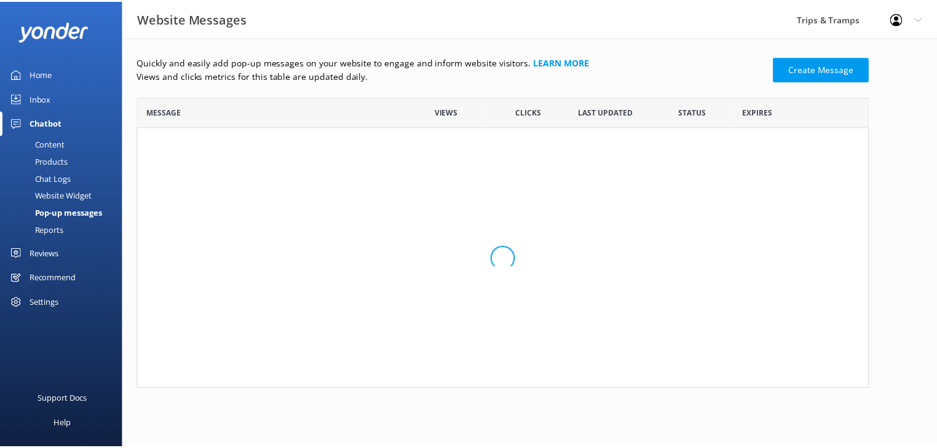
scroll to position [285, 730]
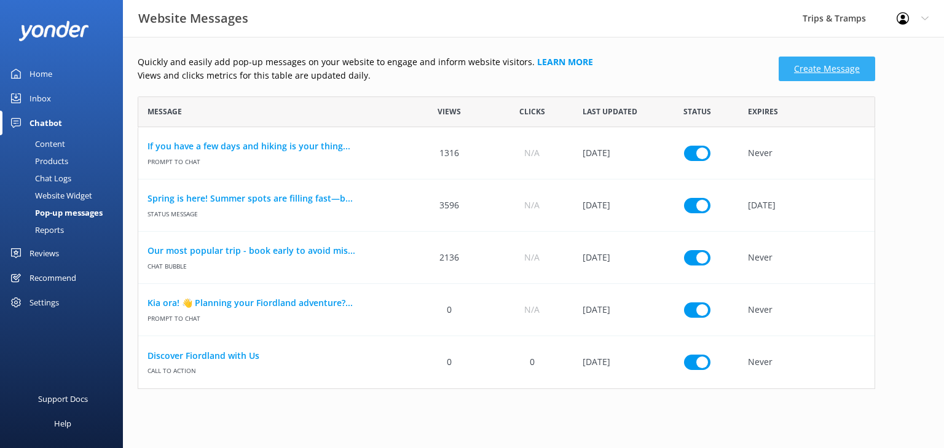
click at [823, 69] on link "Create Message" at bounding box center [827, 69] width 97 height 25
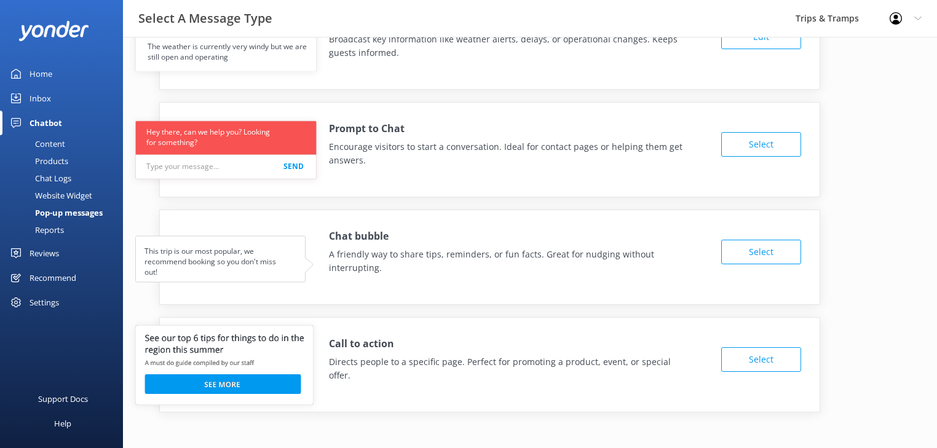
scroll to position [62, 0]
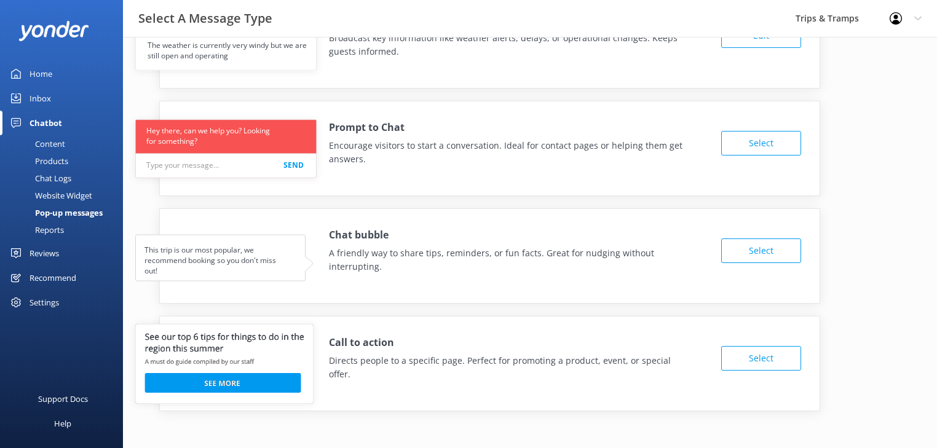
click at [765, 349] on button "Select" at bounding box center [761, 358] width 80 height 25
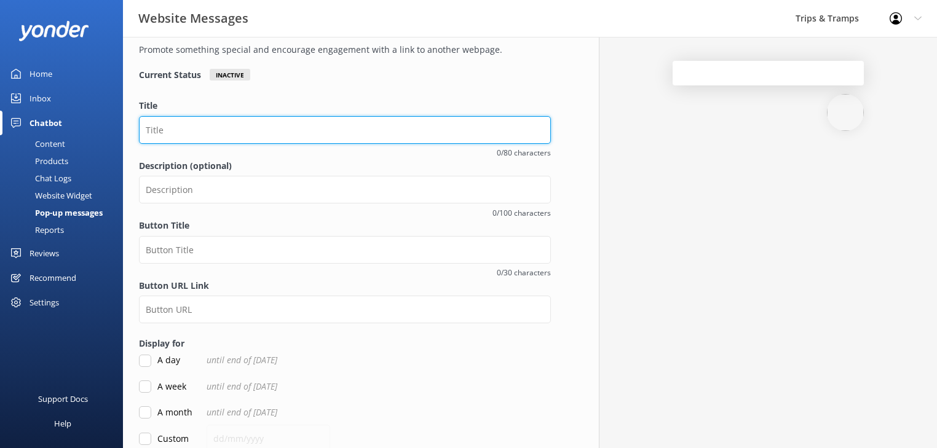
click at [202, 132] on input "Title" at bounding box center [345, 130] width 412 height 28
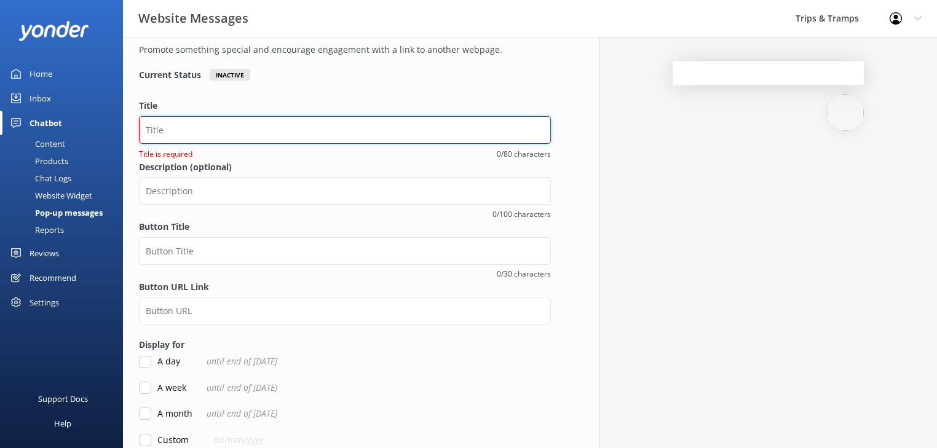
click at [213, 128] on input "Title" at bounding box center [345, 130] width 412 height 28
paste input "Explore More in [GEOGRAPHIC_DATA]"
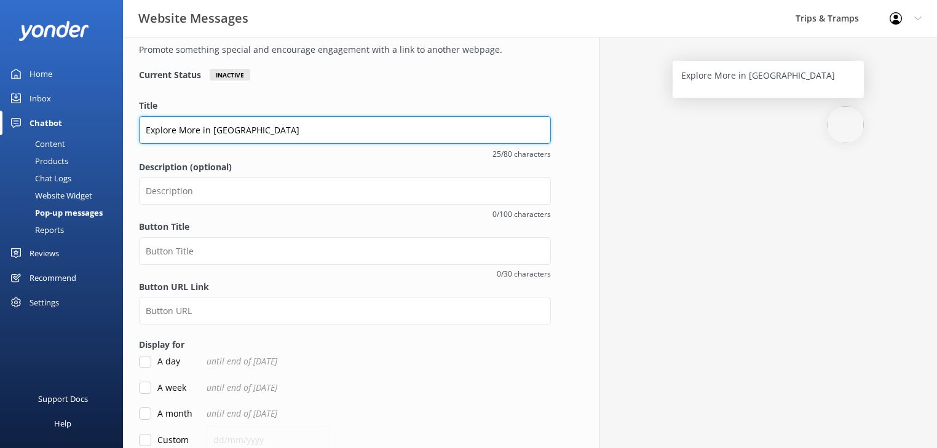
type input "Explore More in [GEOGRAPHIC_DATA]"
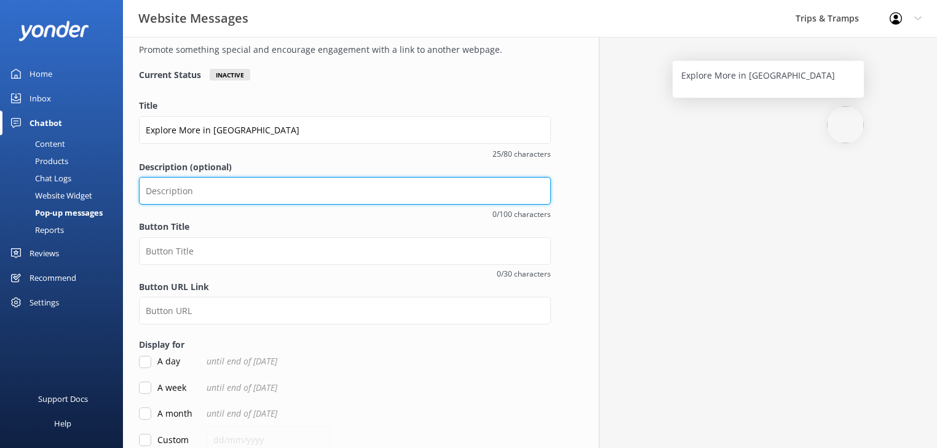
click at [223, 197] on input "Description (optional)" at bounding box center [345, 191] width 412 height 28
click at [208, 194] on input "Description (optional)" at bounding box center [345, 191] width 412 height 28
paste input "Turn inspiration into action—plan your Fiordland experience [DATE]."
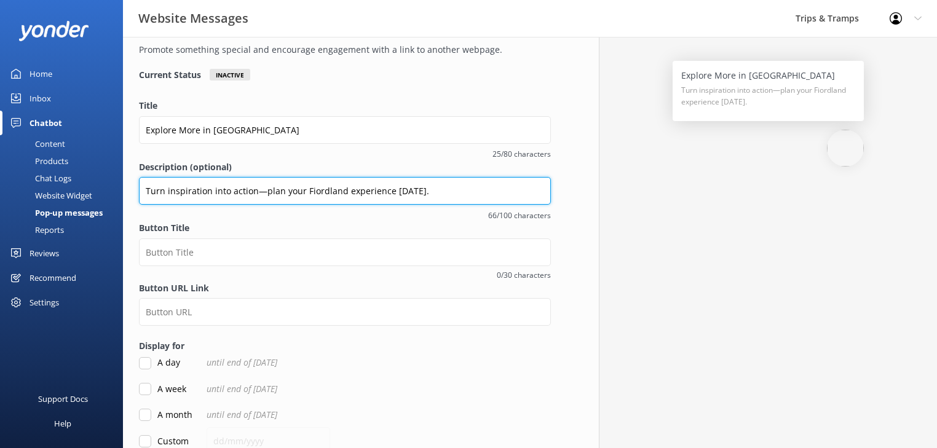
type input "Turn inspiration into action—plan your Fiordland experience [DATE]."
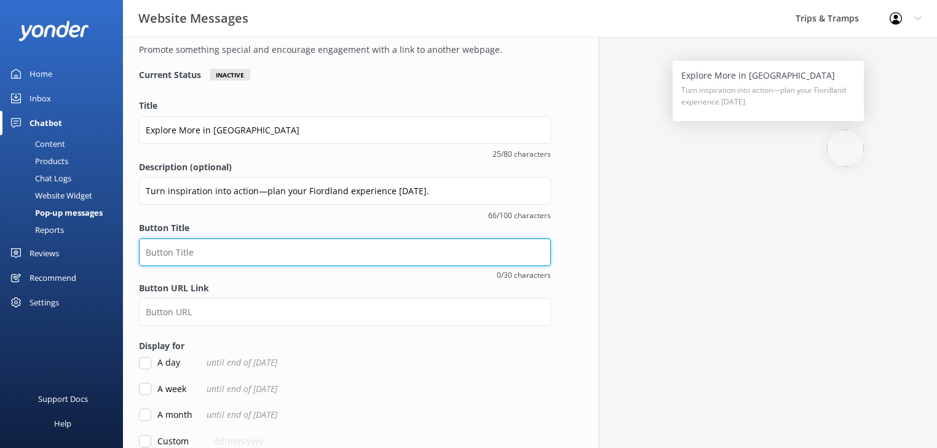
click at [189, 257] on input "Button Title" at bounding box center [345, 253] width 412 height 28
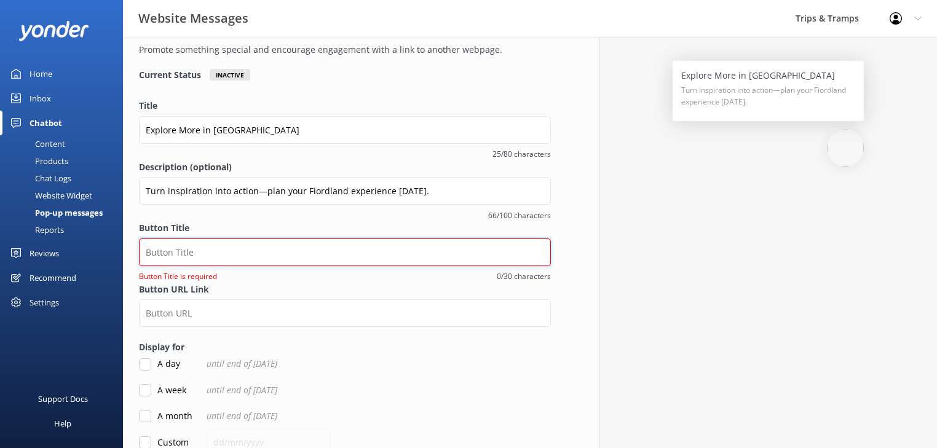
click at [184, 256] on input "Button Title" at bounding box center [345, 253] width 412 height 28
paste input "View Experiences"
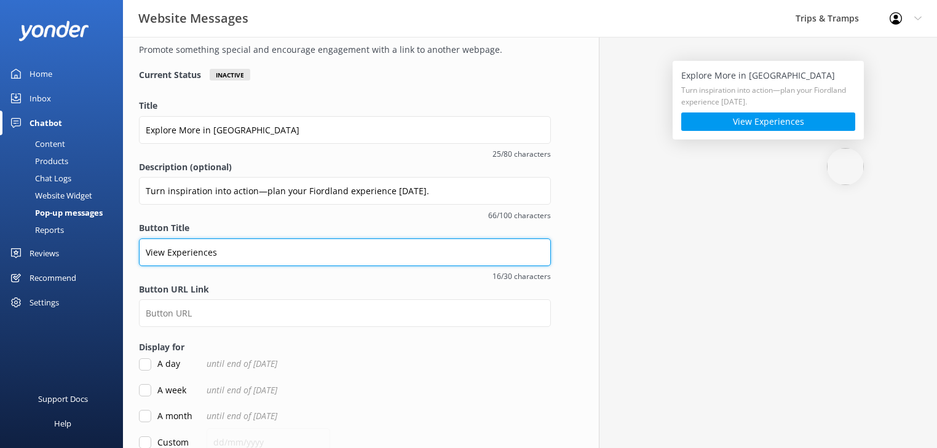
type input "View Experiences"
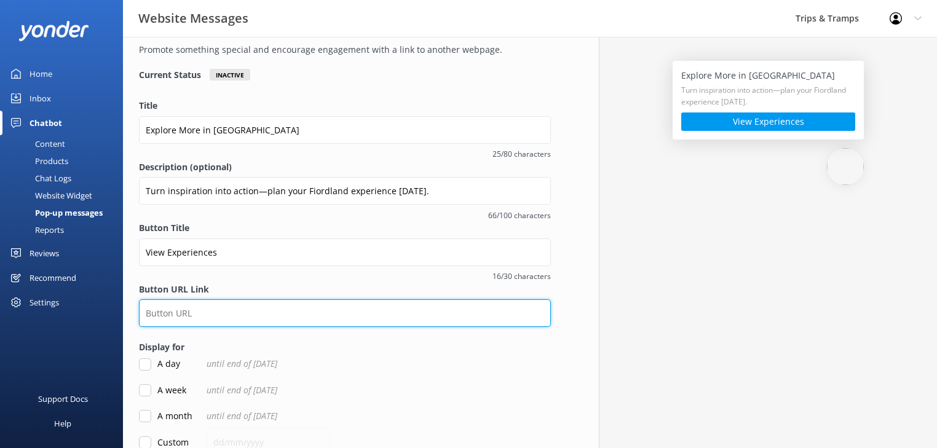
click at [178, 307] on input "Button URL Link" at bounding box center [345, 313] width 412 height 28
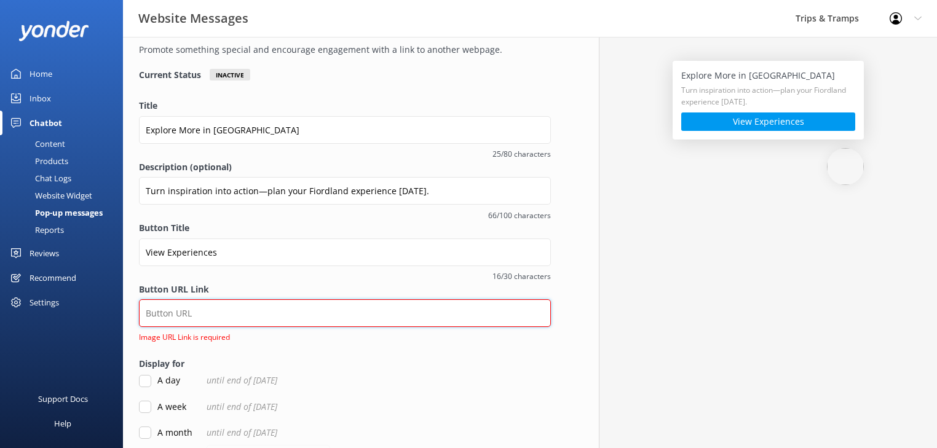
paste input "[URL][DOMAIN_NAME]"
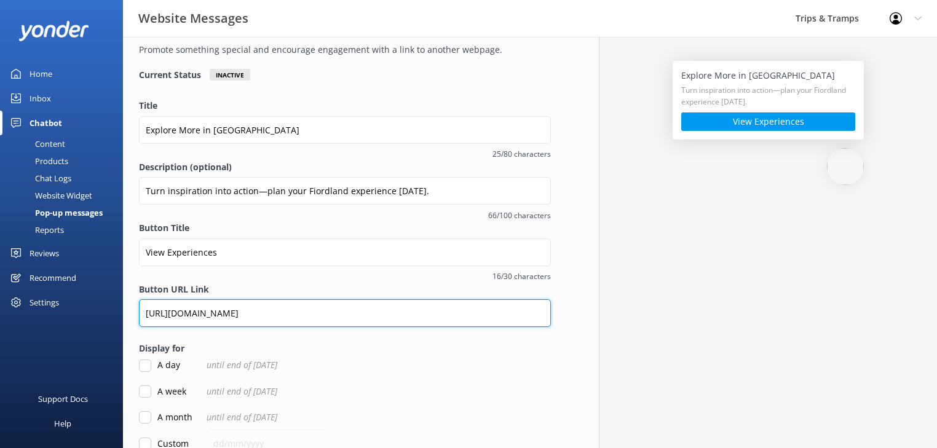
type input "[URL][DOMAIN_NAME]"
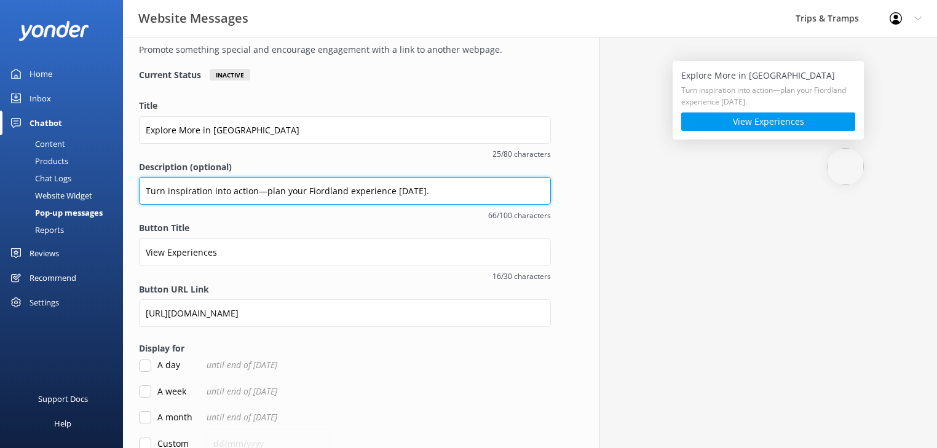
click at [263, 188] on input "Turn inspiration into action—plan your Fiordland experience [DATE]." at bounding box center [345, 191] width 412 height 28
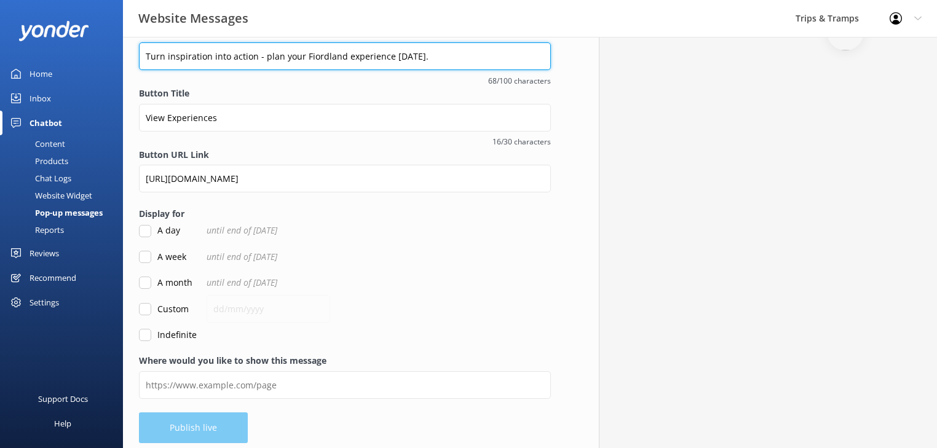
scroll to position [204, 0]
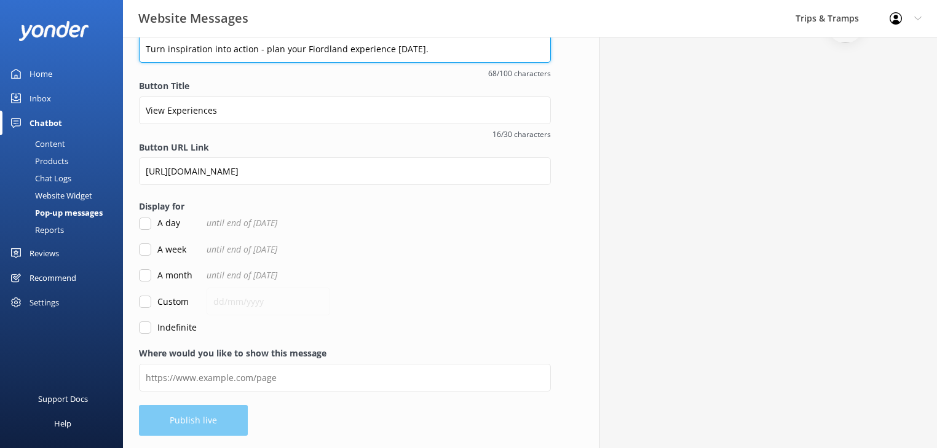
type input "Turn inspiration into action - plan your Fiordland experience [DATE]."
click at [141, 325] on input "Indefinite" at bounding box center [145, 328] width 12 height 12
checkbox input "true"
click at [187, 427] on div "Overview Call To Action Promote something special and encourage engagement with…" at bounding box center [345, 140] width 444 height 615
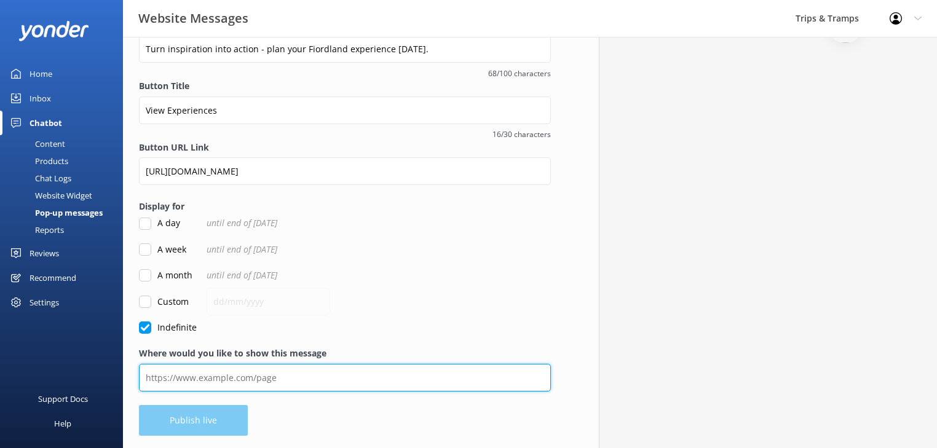
click at [333, 379] on input "Where would you like to show this message" at bounding box center [345, 378] width 412 height 28
paste input "[URL][DOMAIN_NAME]"
type input "[URL][DOMAIN_NAME]"
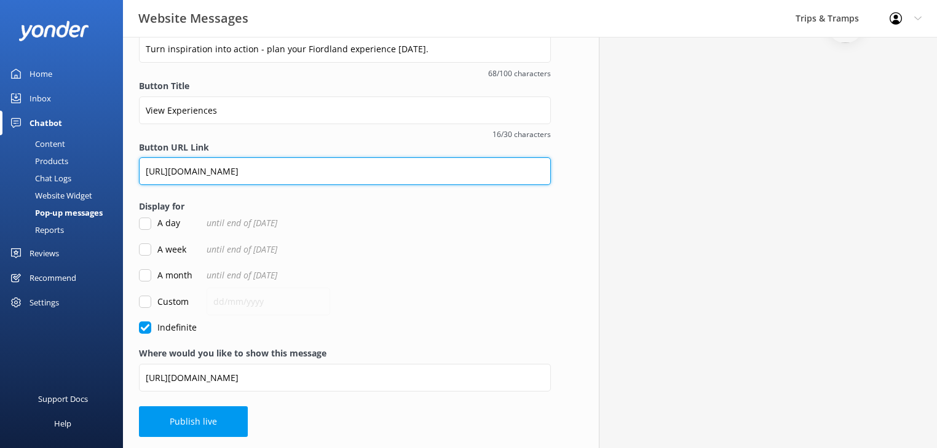
drag, startPoint x: 532, startPoint y: 170, endPoint x: 15, endPoint y: 170, distance: 517.1
click at [15, 170] on div "Website Messages Trips & Tramps Profile Settings Logout Home Inbox Chatbot Cont…" at bounding box center [468, 141] width 937 height 617
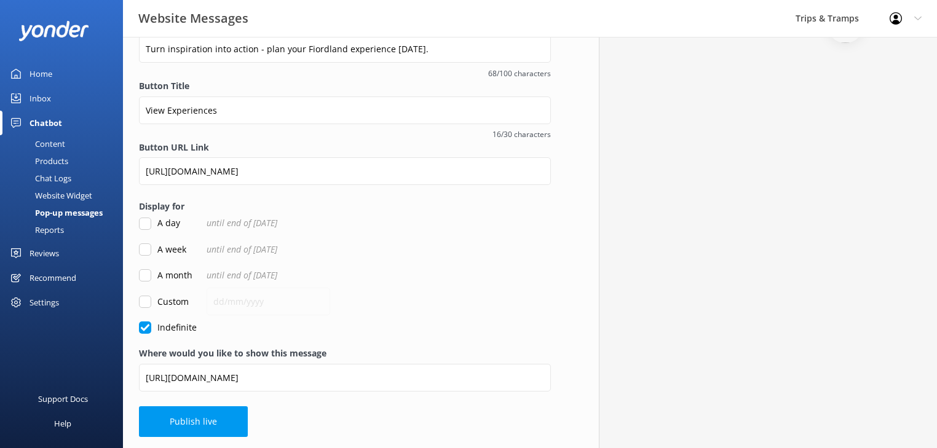
drag, startPoint x: 15, startPoint y: 170, endPoint x: 91, endPoint y: 174, distance: 75.7
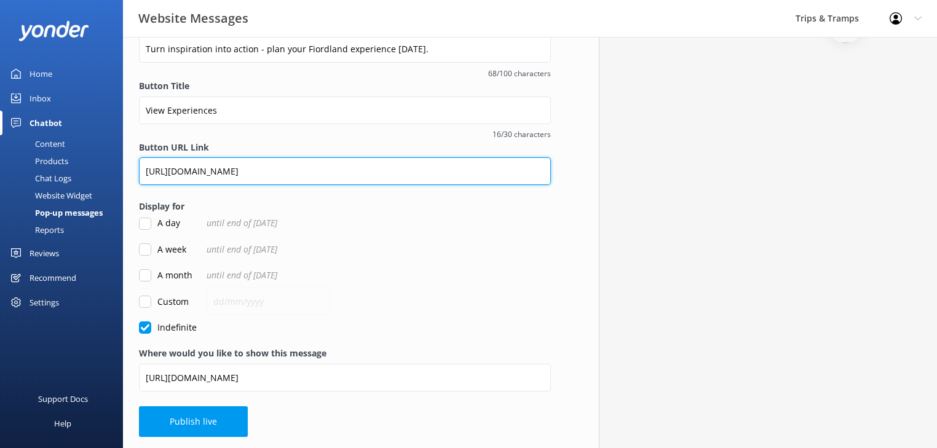
drag, startPoint x: 535, startPoint y: 170, endPoint x: 150, endPoint y: 157, distance: 385.1
drag, startPoint x: 145, startPoint y: 167, endPoint x: 576, endPoint y: 170, distance: 431.0
click at [576, 170] on div "Overview Call To Action Promote something special and encourage engagement with…" at bounding box center [345, 141] width 476 height 617
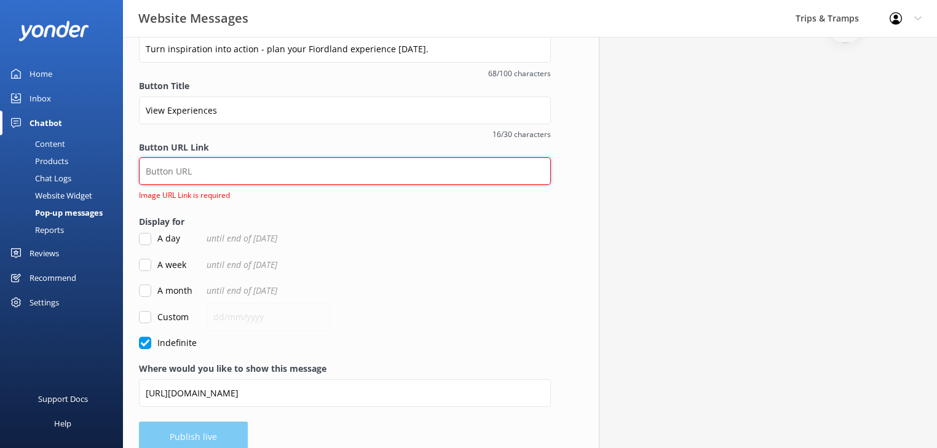
paste input "[URL][DOMAIN_NAME]"
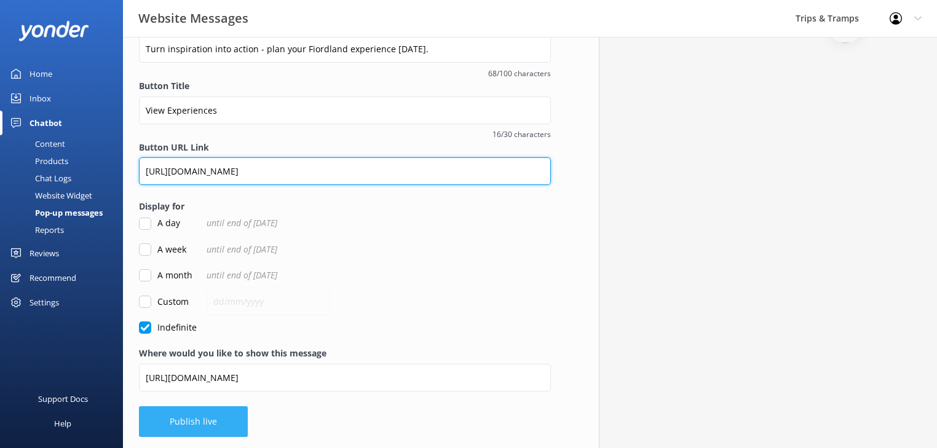
type input "[URL][DOMAIN_NAME]"
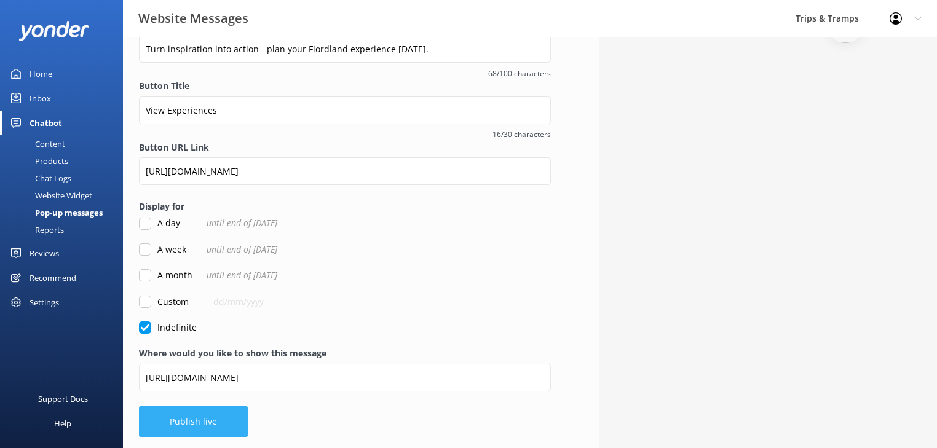
click at [192, 416] on button "Publish live" at bounding box center [193, 421] width 109 height 31
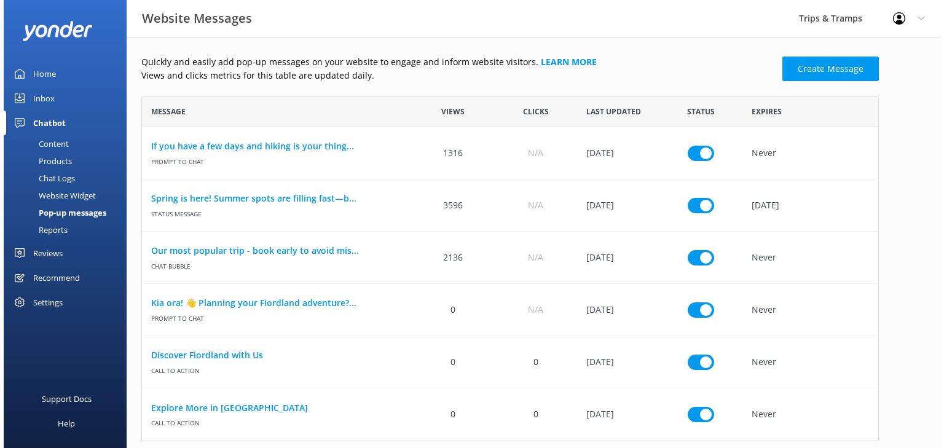
scroll to position [8, 7]
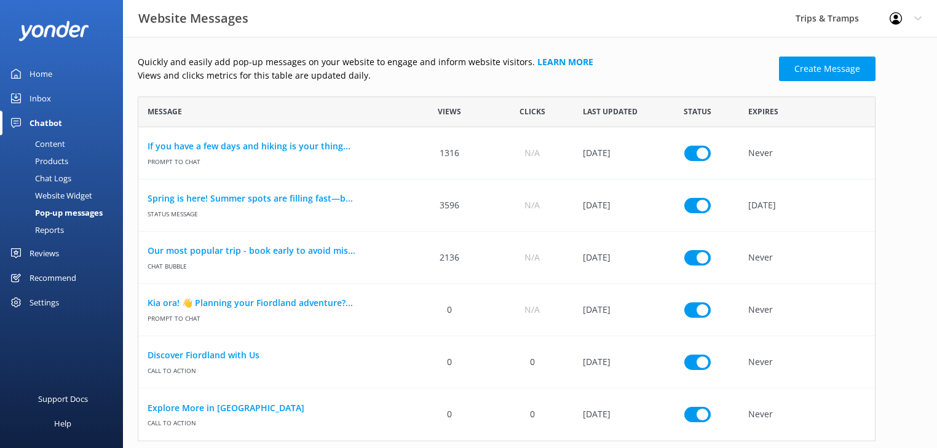
drag, startPoint x: 39, startPoint y: 97, endPoint x: 22, endPoint y: 84, distance: 21.9
click at [39, 97] on div "Inbox" at bounding box center [41, 98] width 22 height 25
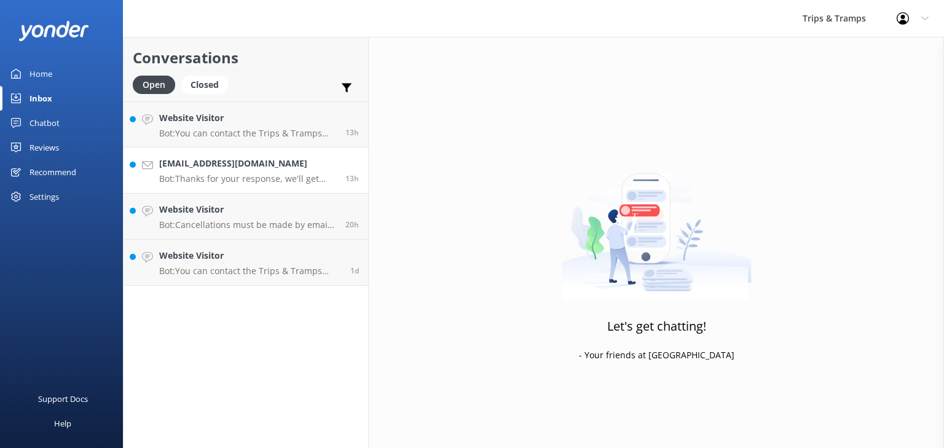
click at [251, 170] on div "[EMAIL_ADDRESS][DOMAIN_NAME] Bot: Thanks for your response, we'll get back to y…" at bounding box center [247, 170] width 177 height 27
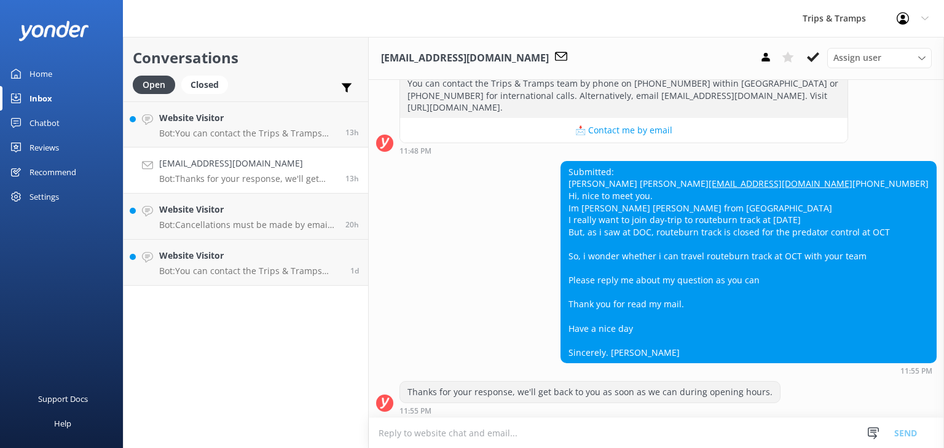
scroll to position [374, 0]
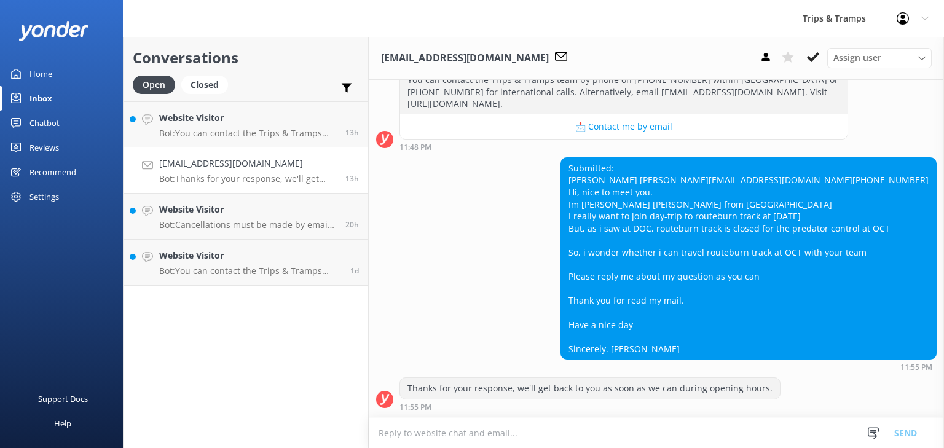
click at [439, 435] on textarea at bounding box center [657, 433] width 576 height 30
paste textarea "Hello [PERSON_NAME], Thank you for your enquiry about joining our Routeburn Tra…"
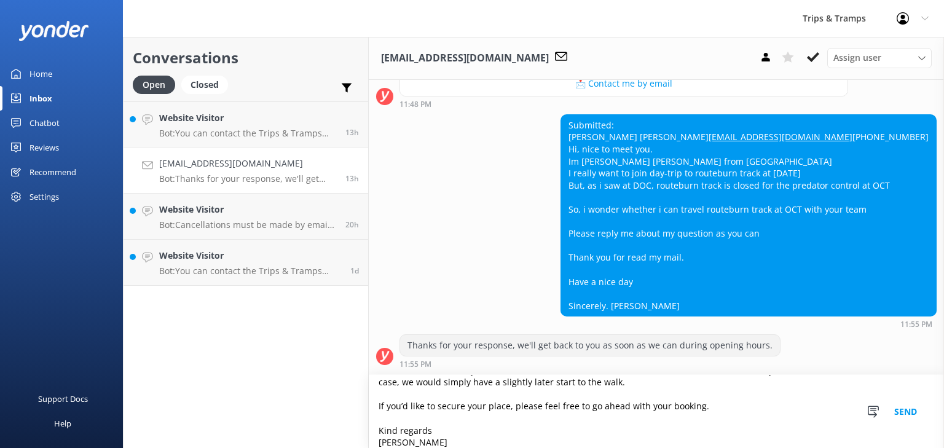
scroll to position [418, 0]
type textarea "Hello [PERSON_NAME], Thank you for your enquiry about joining our Routeburn Tra…"
click at [904, 411] on button "Send" at bounding box center [906, 411] width 46 height 73
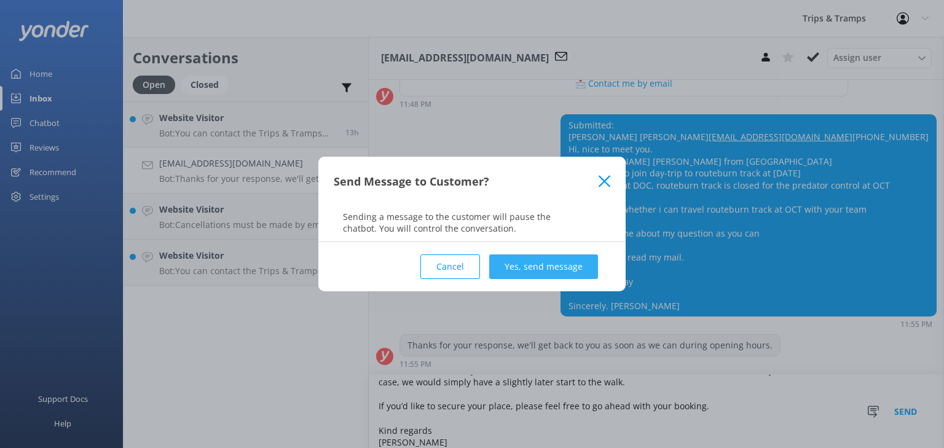
click at [539, 271] on button "Yes, send message" at bounding box center [543, 267] width 109 height 25
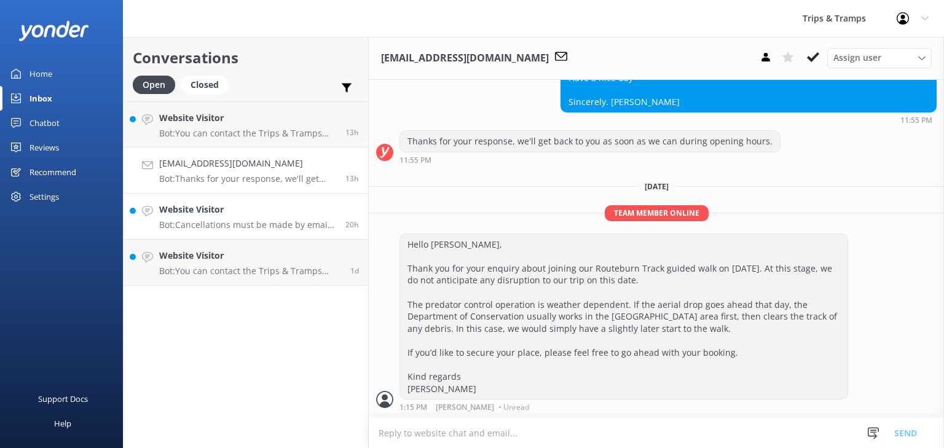
scroll to position [622, 0]
click at [259, 134] on p "Bot: You can contact the Trips & Tramps team by phone on [PHONE_NUMBER] within …" at bounding box center [247, 133] width 177 height 11
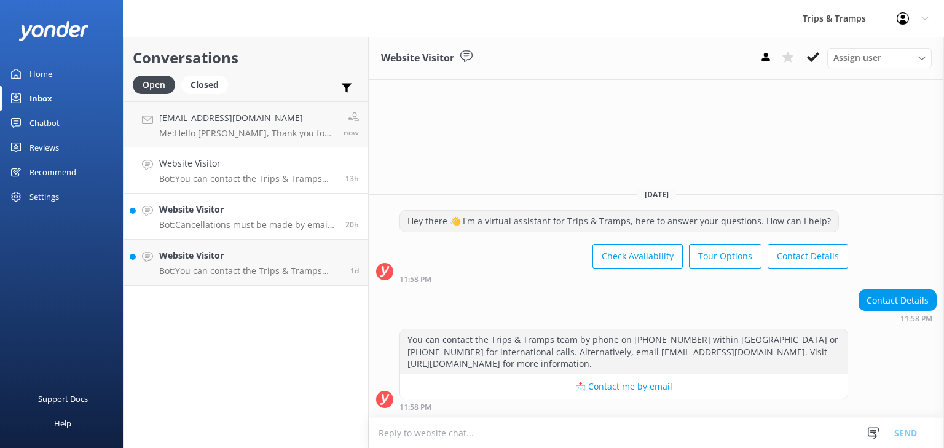
click at [227, 219] on div "Website Visitor Bot: Cancellations must be made by email at least 7 days before…" at bounding box center [247, 216] width 177 height 27
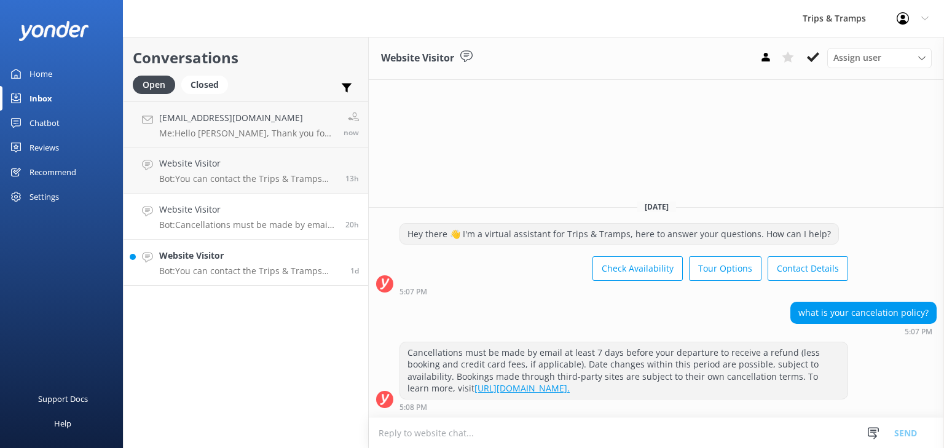
click at [229, 261] on h4 "Website Visitor" at bounding box center [250, 256] width 182 height 14
